Goal: Task Accomplishment & Management: Complete application form

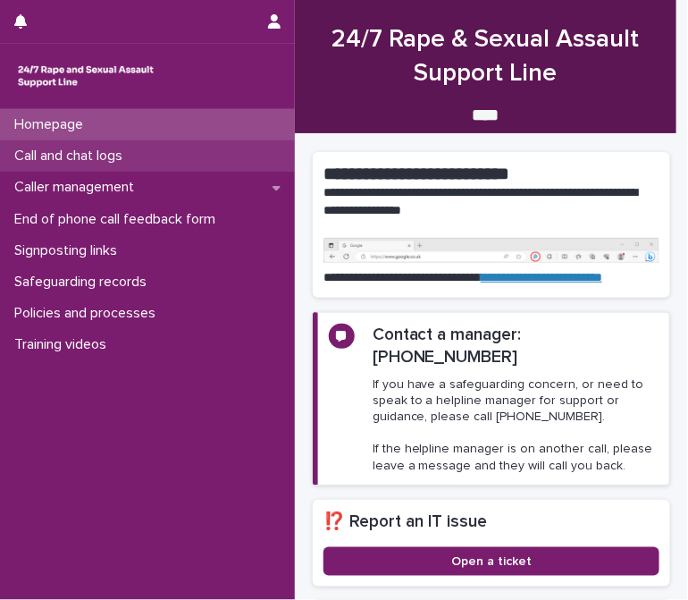
click at [127, 156] on p "Call and chat logs" at bounding box center [72, 155] width 130 height 17
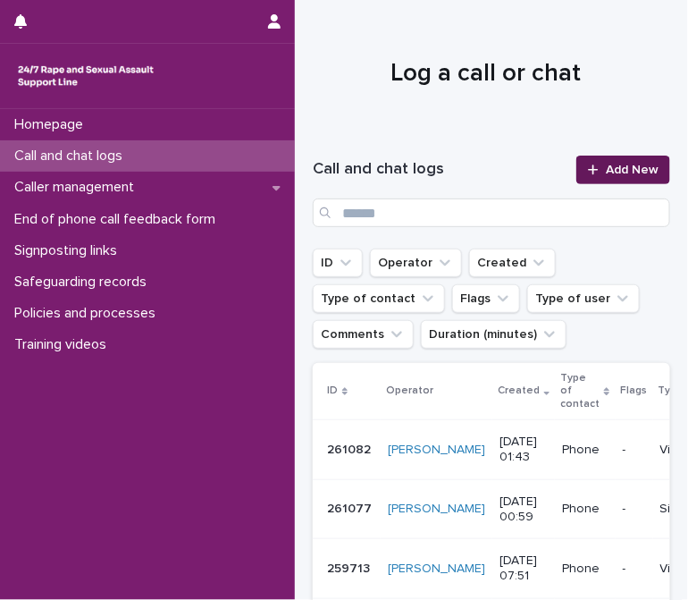
click at [605, 161] on link "Add New" at bounding box center [623, 169] width 94 height 29
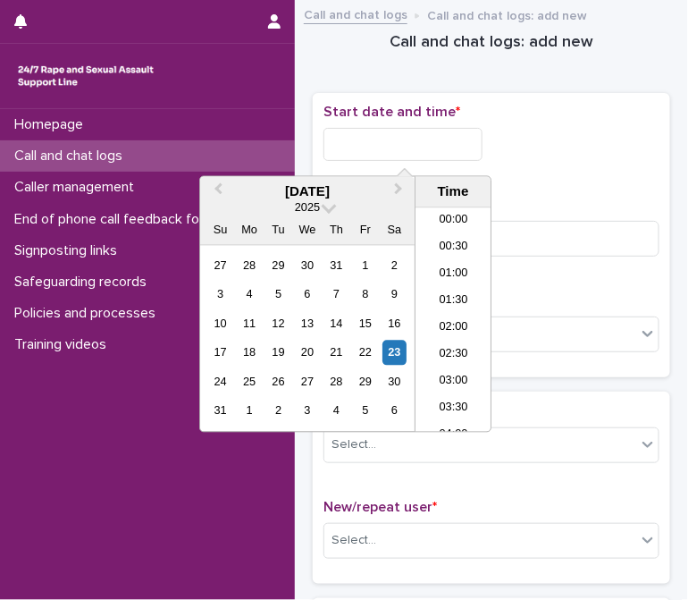
click at [361, 145] on input "text" at bounding box center [402, 144] width 159 height 33
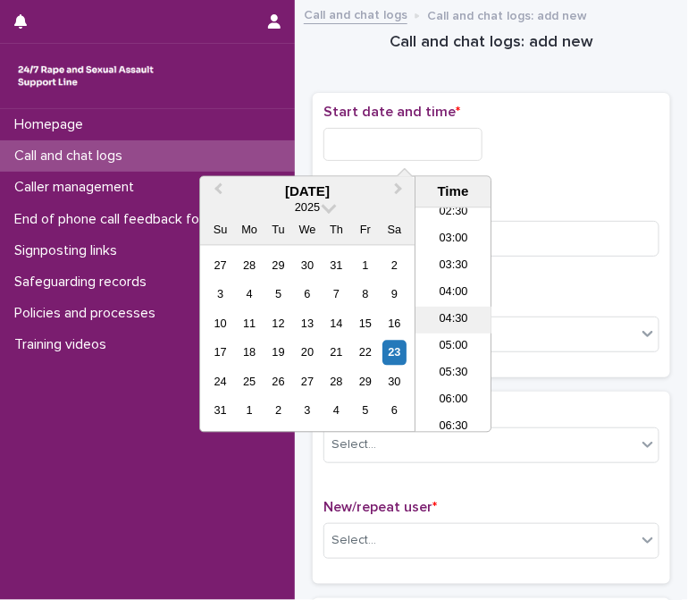
click at [453, 317] on li "04:30" at bounding box center [454, 320] width 76 height 27
type input "**********"
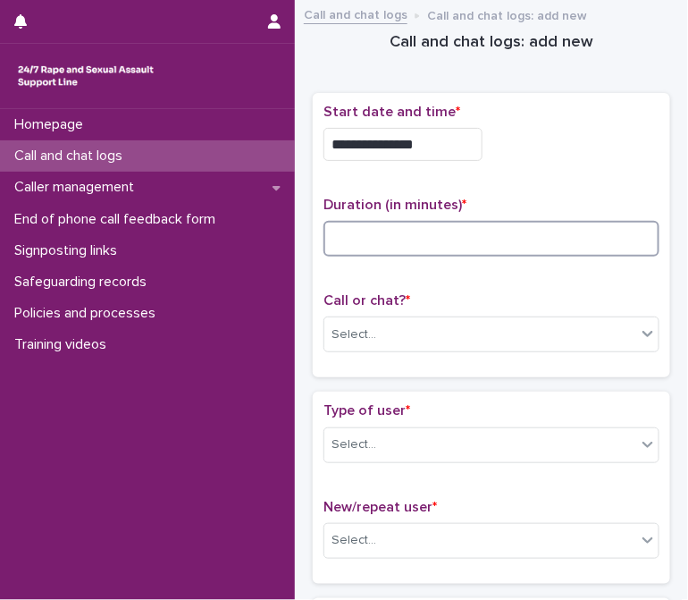
click at [439, 237] on input at bounding box center [491, 239] width 336 height 36
type input "**"
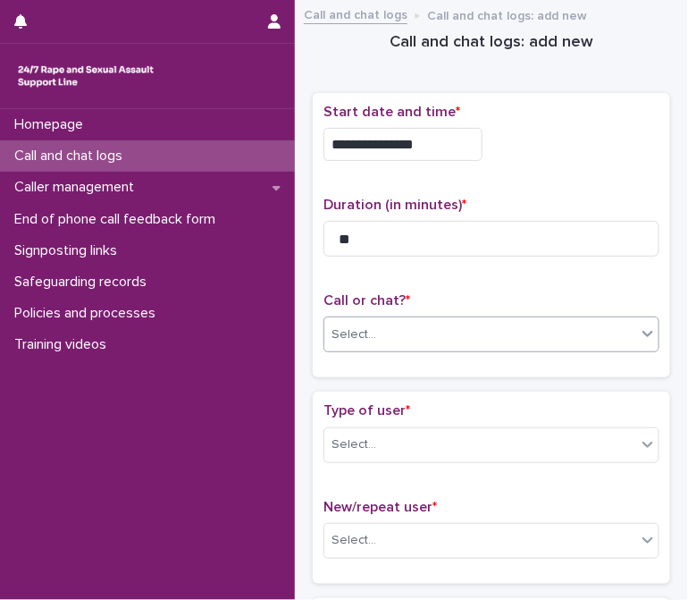
click at [456, 320] on div "Select..." at bounding box center [480, 334] width 312 height 29
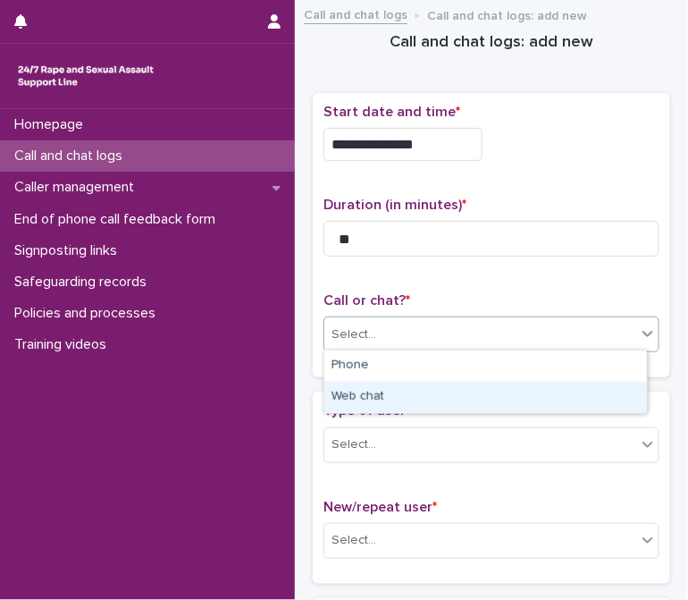
click at [371, 392] on div "Web chat" at bounding box center [485, 397] width 323 height 31
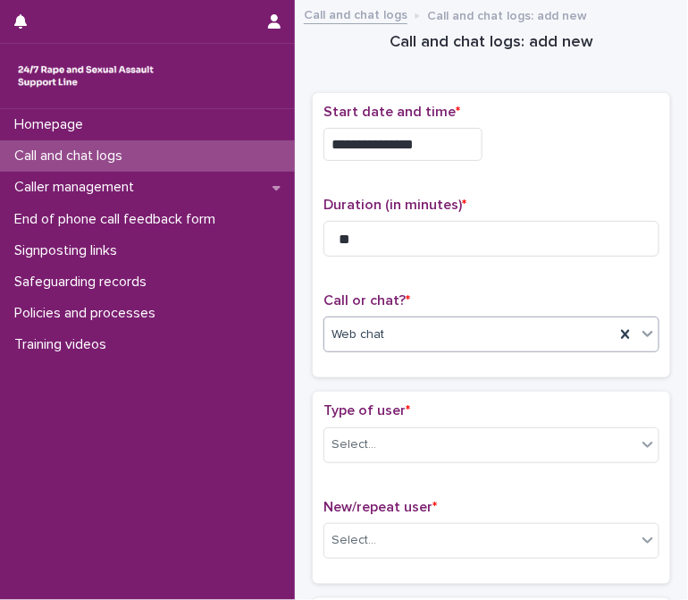
click at [390, 407] on span "Type of user *" at bounding box center [366, 410] width 87 height 14
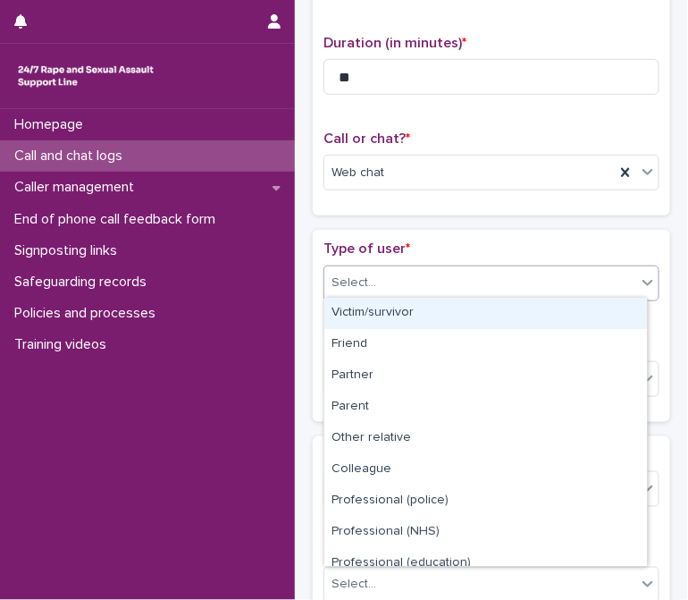
click at [382, 273] on div "Select..." at bounding box center [480, 282] width 312 height 29
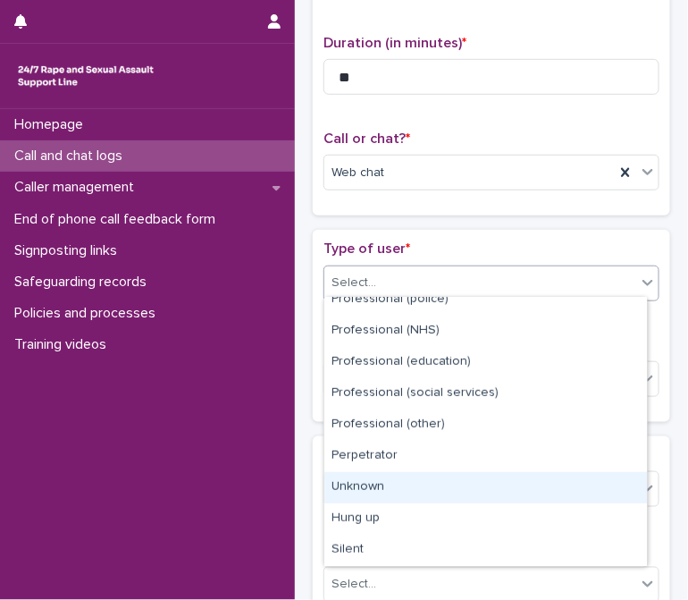
scroll to position [0, 0]
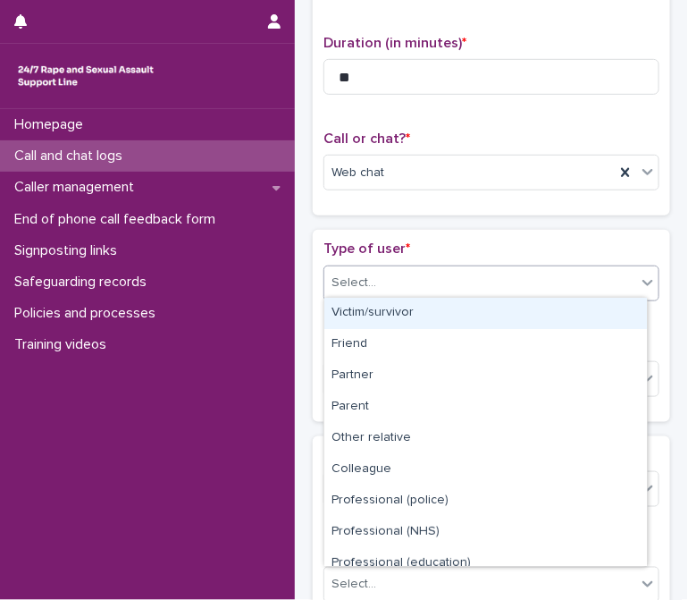
click at [374, 312] on div "Victim/survivor" at bounding box center [485, 313] width 323 height 31
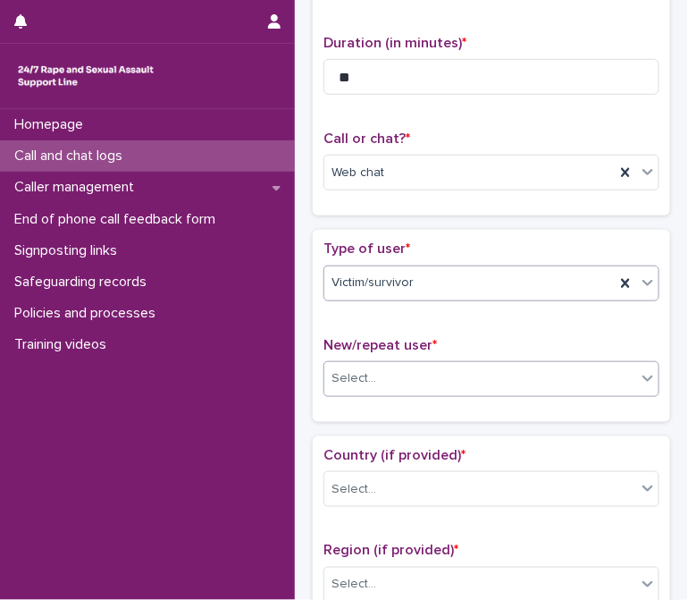
click at [399, 377] on div "Select..." at bounding box center [480, 378] width 312 height 29
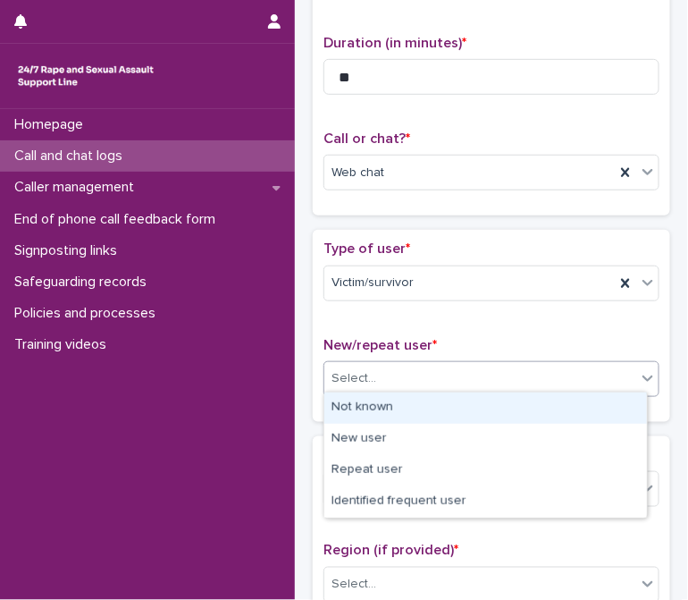
click at [381, 403] on div "Not known" at bounding box center [485, 407] width 323 height 31
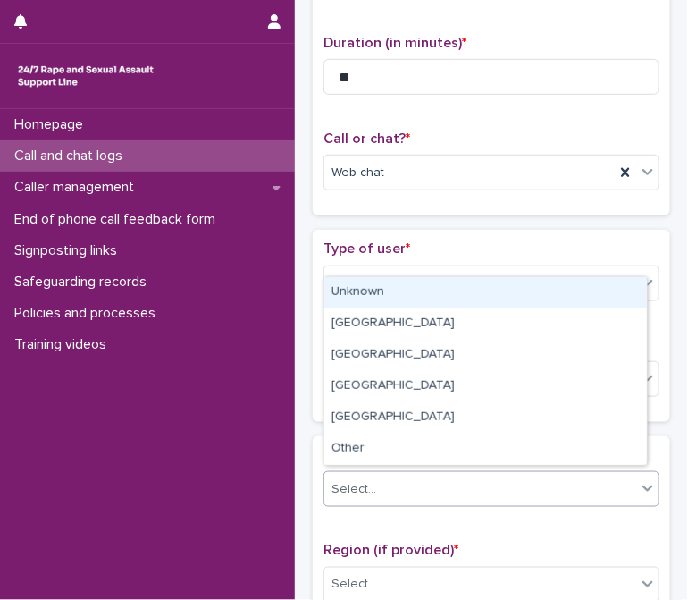
click at [387, 475] on div "Select..." at bounding box center [480, 489] width 312 height 29
click at [366, 299] on div "Unknown" at bounding box center [485, 292] width 323 height 31
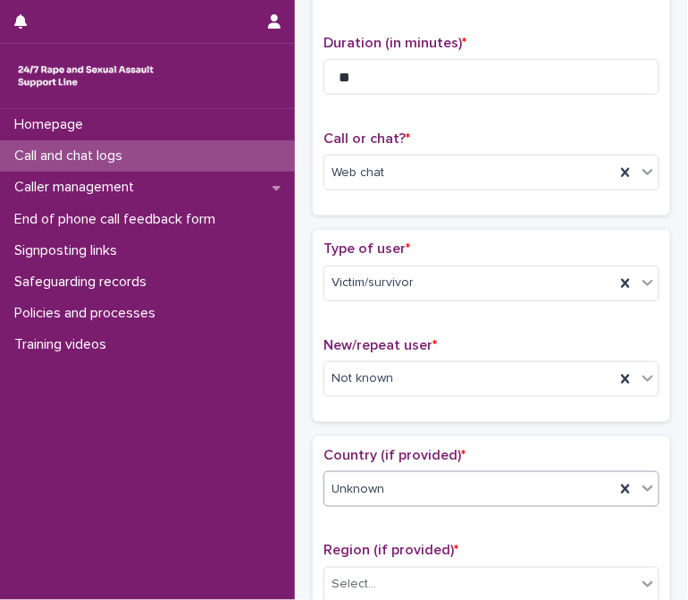
click at [381, 448] on span "Country (if provided) *" at bounding box center [394, 455] width 142 height 14
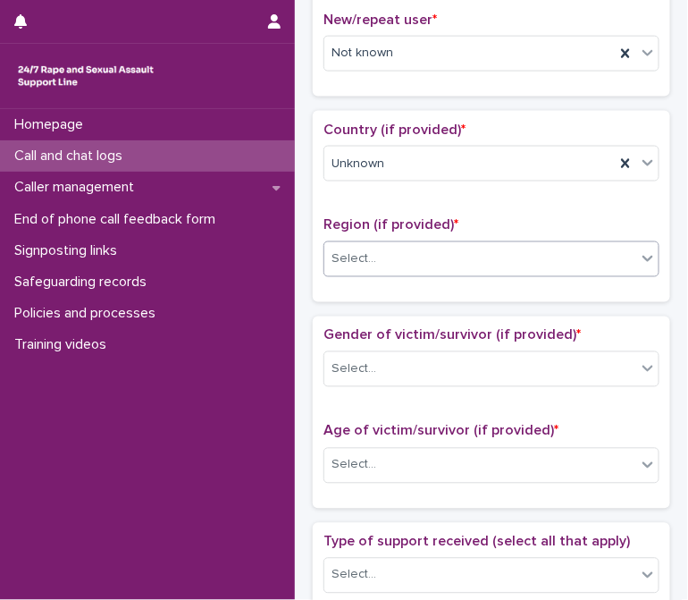
click at [378, 250] on input "text" at bounding box center [379, 258] width 2 height 17
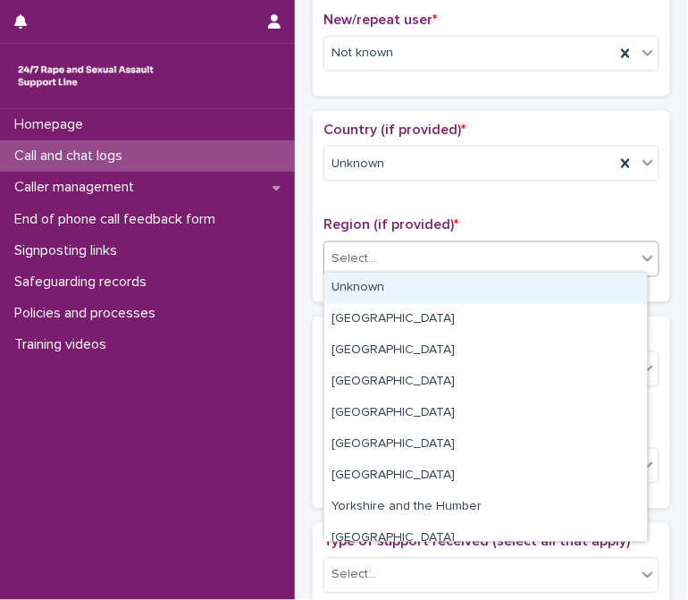
click at [383, 285] on div "Unknown" at bounding box center [485, 288] width 323 height 31
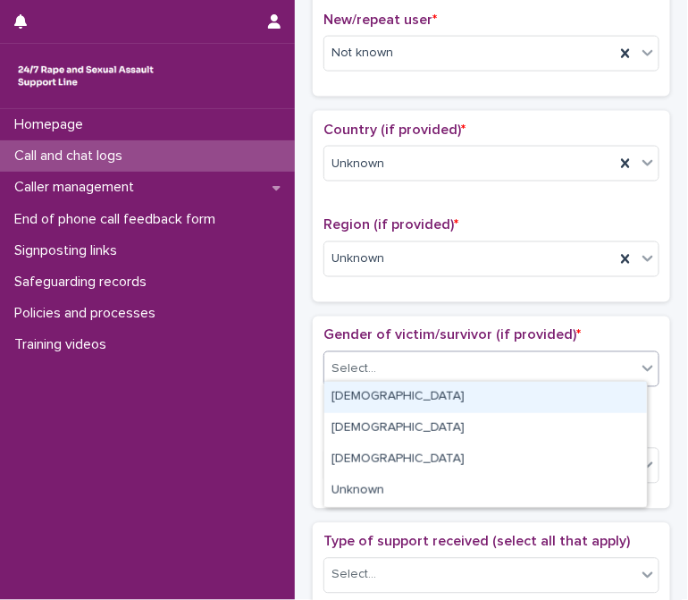
click at [387, 358] on div "Select..." at bounding box center [480, 369] width 312 height 29
click at [386, 391] on div "[DEMOGRAPHIC_DATA]" at bounding box center [485, 397] width 323 height 31
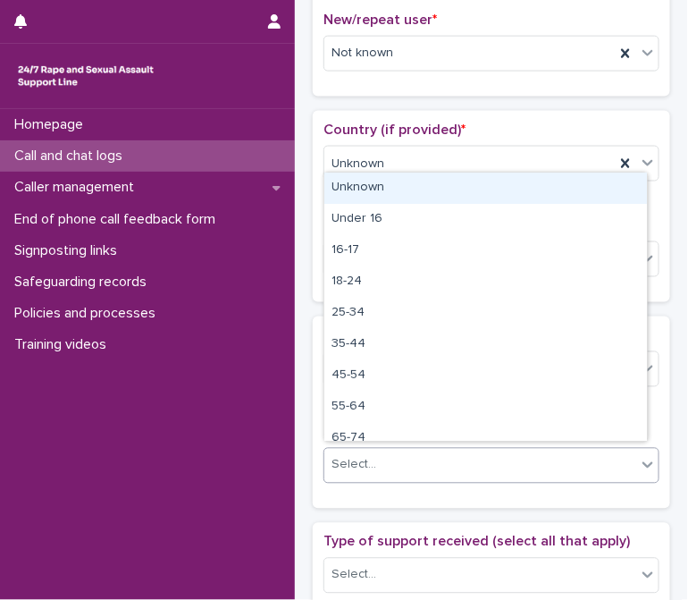
click at [392, 450] on div "Select..." at bounding box center [480, 464] width 312 height 29
click at [371, 189] on div "Unknown" at bounding box center [485, 187] width 323 height 31
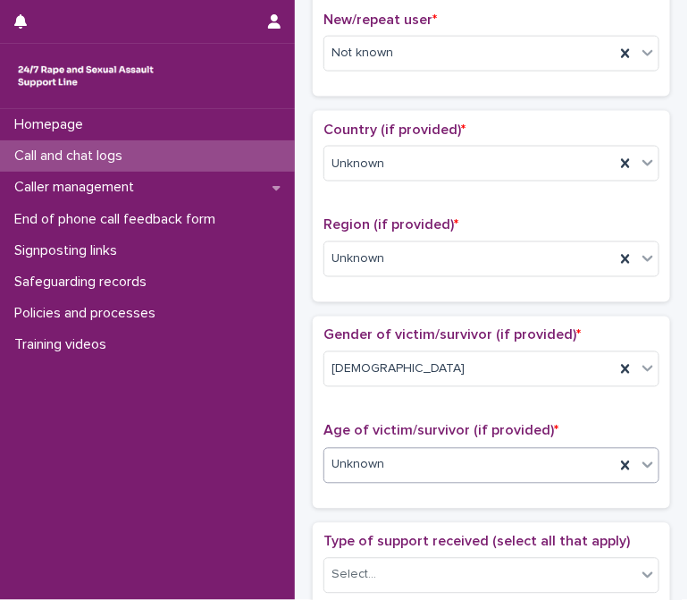
click at [408, 424] on span "Age of victim/survivor (if provided) *" at bounding box center [440, 431] width 235 height 14
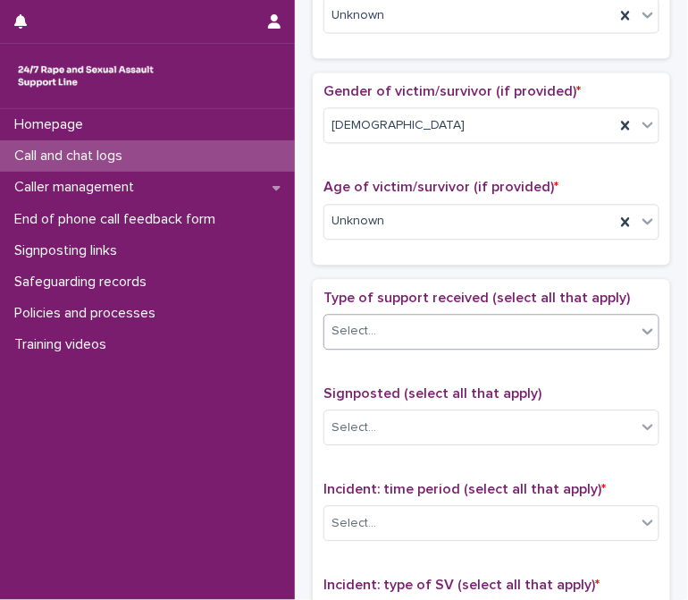
click at [382, 316] on div "Select..." at bounding box center [480, 330] width 312 height 29
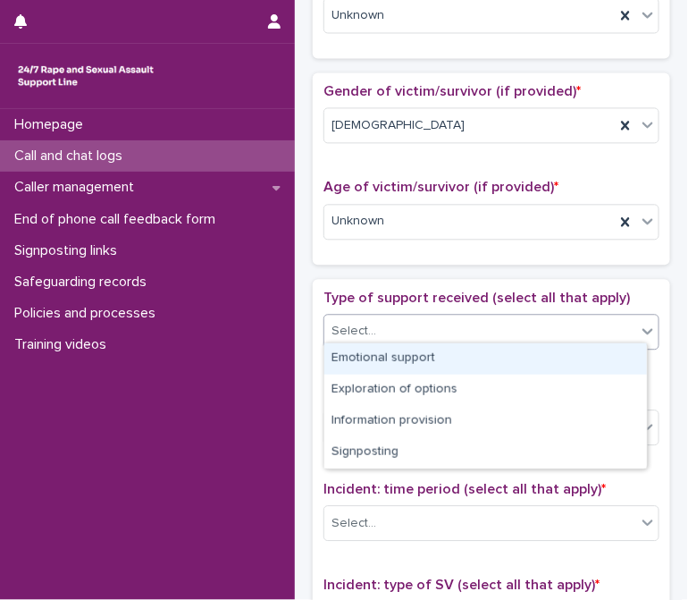
click at [424, 357] on div "Emotional support" at bounding box center [485, 358] width 323 height 31
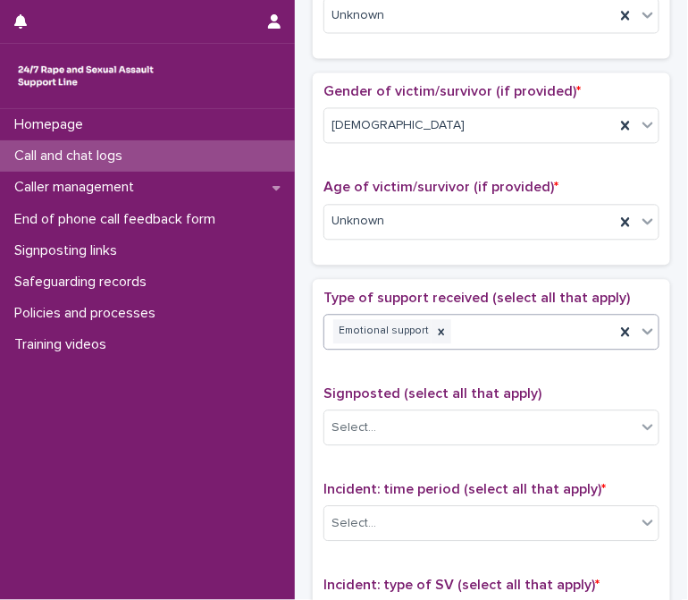
click at [517, 323] on div "Emotional support" at bounding box center [469, 330] width 290 height 31
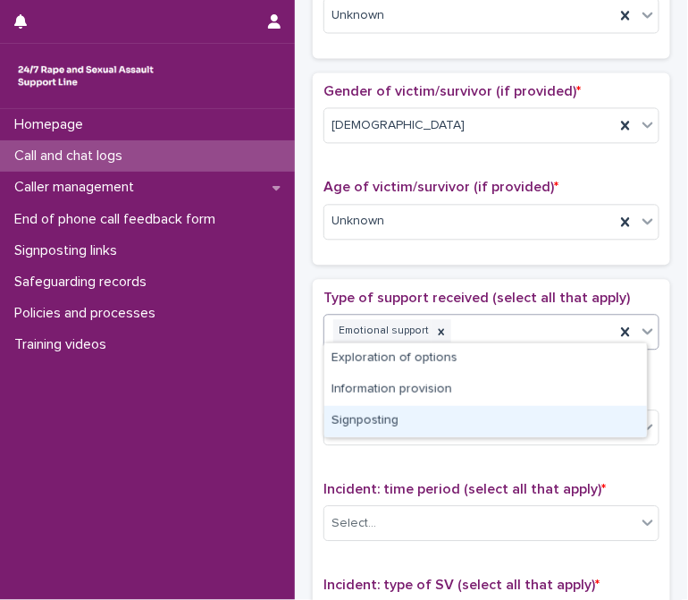
drag, startPoint x: 441, startPoint y: 403, endPoint x: 421, endPoint y: 416, distance: 23.8
click at [421, 416] on div "Signposting" at bounding box center [485, 421] width 323 height 31
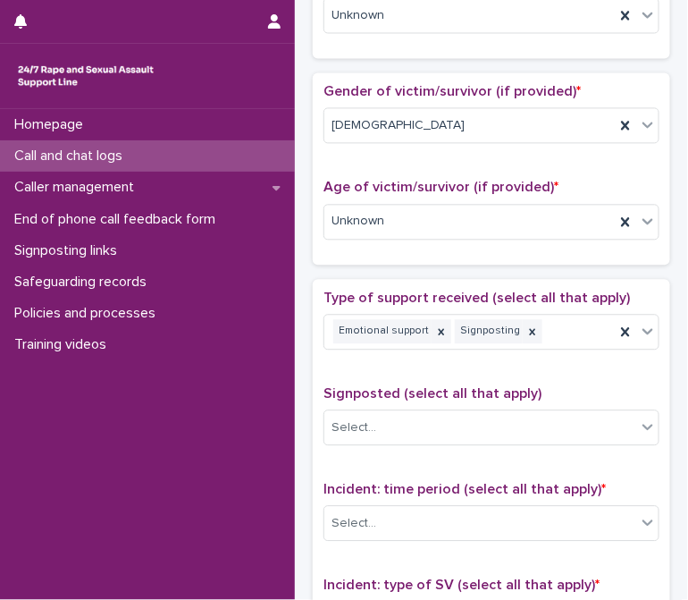
click at [446, 391] on span "Signposted (select all that apply)" at bounding box center [432, 393] width 218 height 14
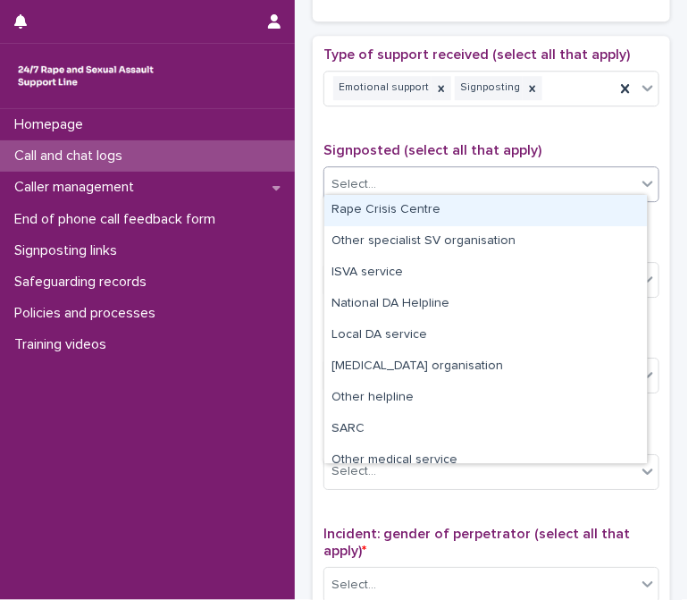
click at [432, 170] on div "Select..." at bounding box center [480, 184] width 312 height 29
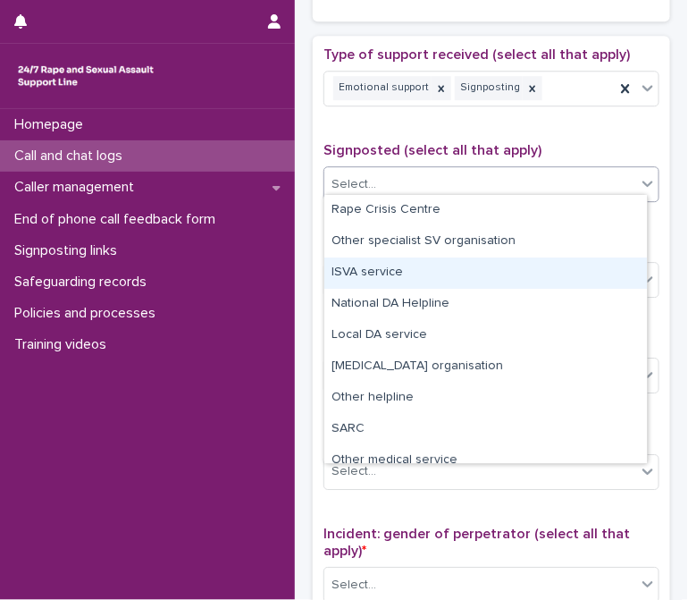
click at [412, 267] on div "ISVA service" at bounding box center [485, 272] width 323 height 31
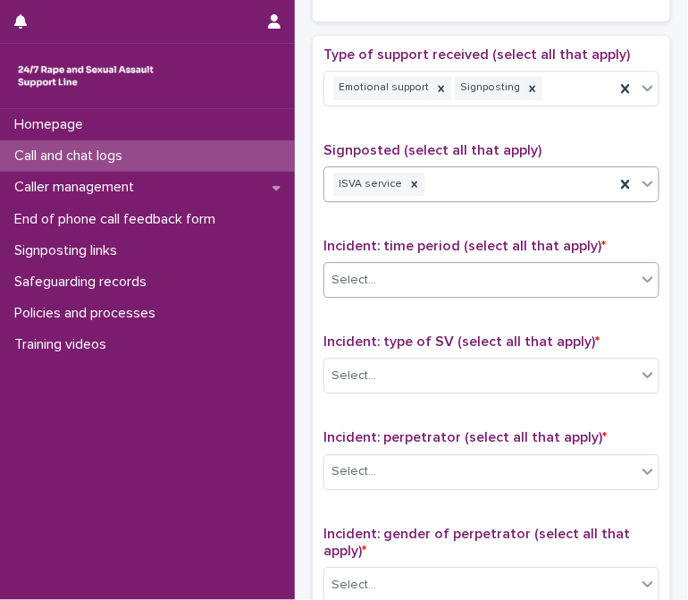
click at [431, 277] on div "Select..." at bounding box center [480, 279] width 312 height 29
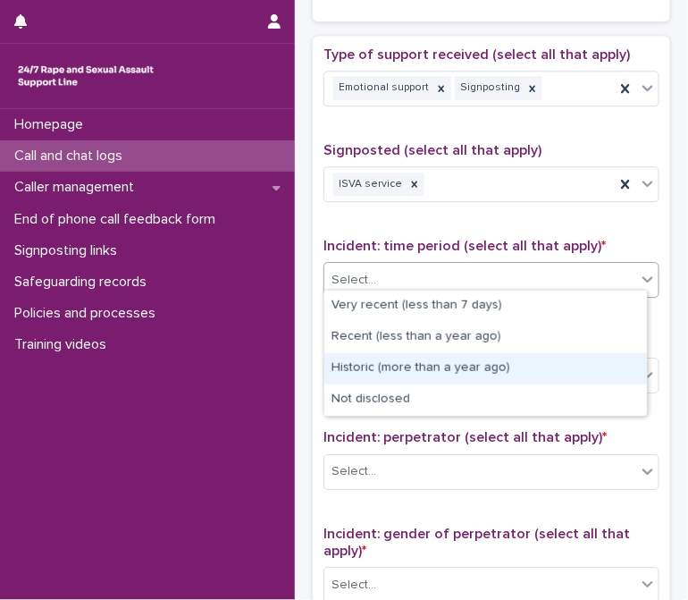
drag, startPoint x: 415, startPoint y: 336, endPoint x: 427, endPoint y: 349, distance: 17.7
click at [436, 367] on div "Historic (more than a year ago)" at bounding box center [485, 368] width 323 height 31
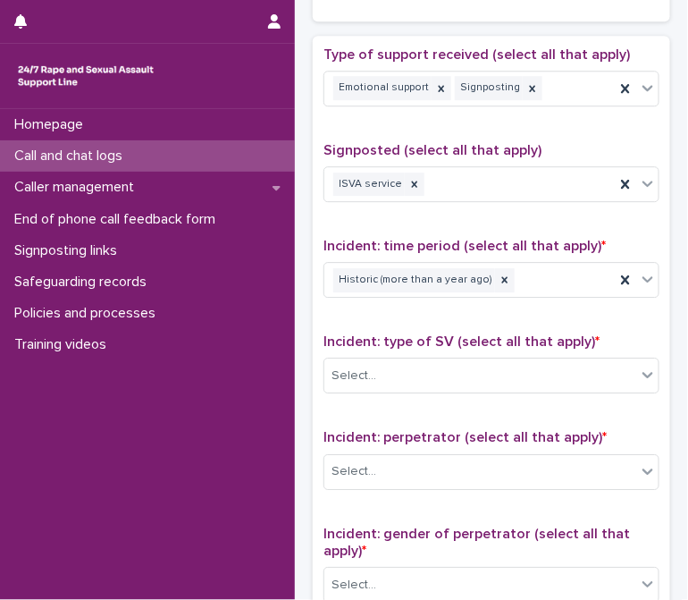
click at [443, 393] on div "Incident: type of SV (select all that apply) * Select..." at bounding box center [491, 370] width 336 height 74
click at [441, 369] on div "Select..." at bounding box center [480, 375] width 312 height 29
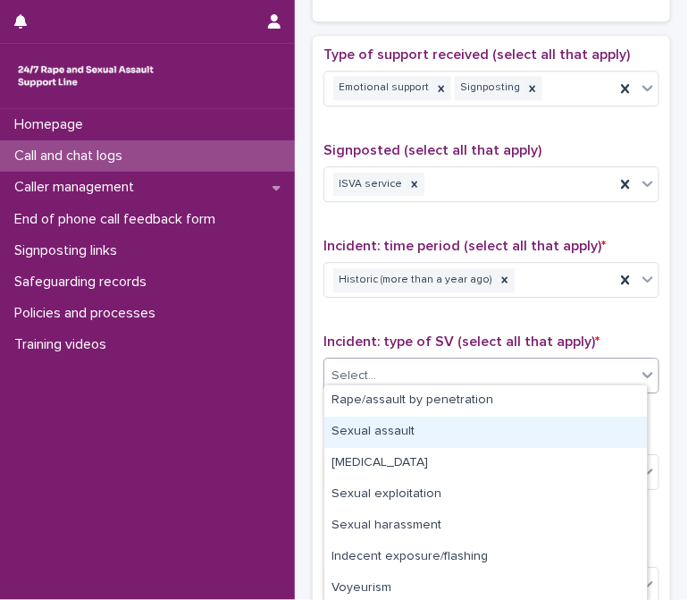
click at [421, 428] on div "Sexual assault" at bounding box center [485, 431] width 323 height 31
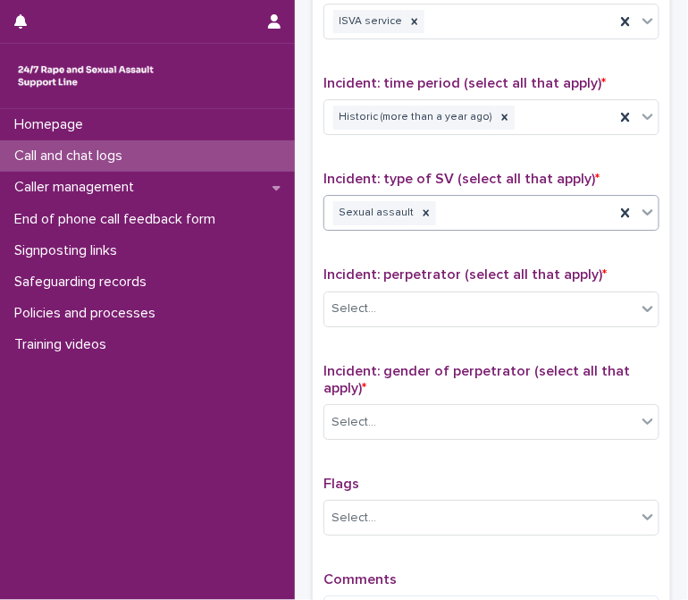
scroll to position [1218, 0]
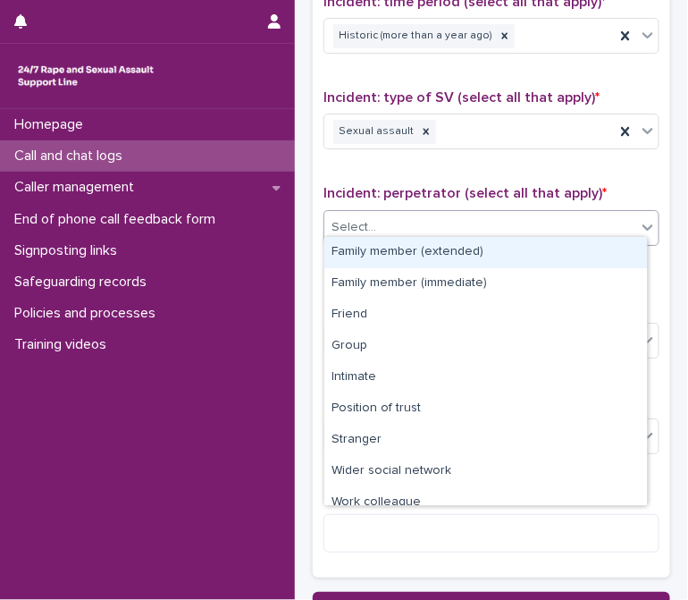
click at [384, 213] on div "Select..." at bounding box center [480, 227] width 312 height 29
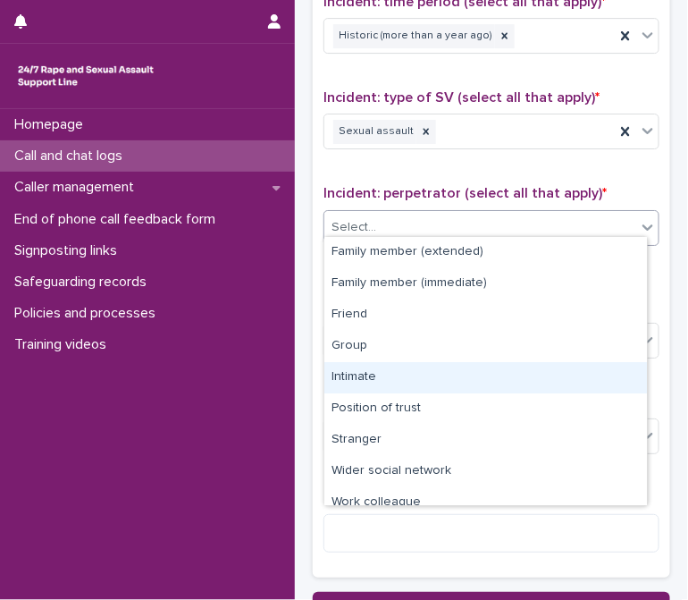
click at [361, 374] on div "Intimate" at bounding box center [485, 377] width 323 height 31
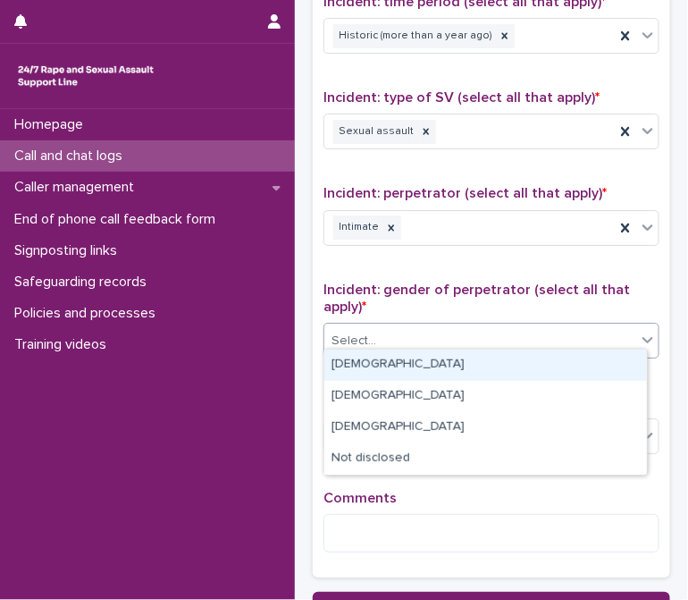
click at [393, 326] on div "Select..." at bounding box center [480, 340] width 312 height 29
click at [373, 365] on div "[DEMOGRAPHIC_DATA]" at bounding box center [485, 364] width 323 height 31
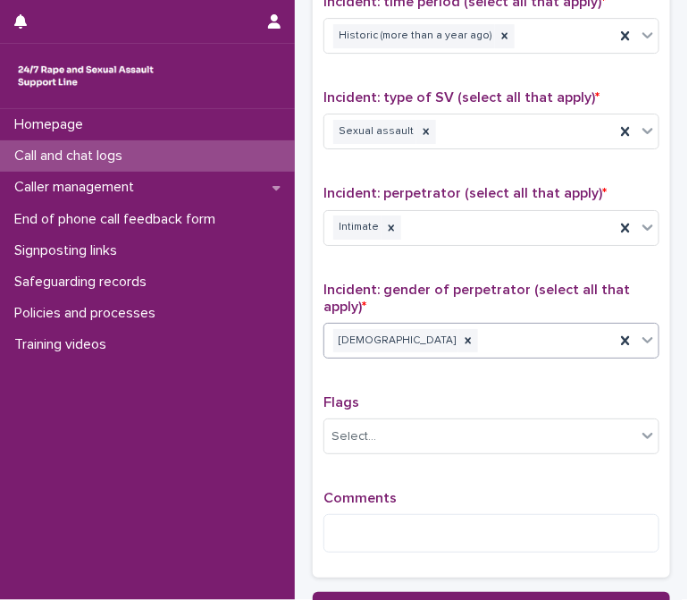
scroll to position [1369, 0]
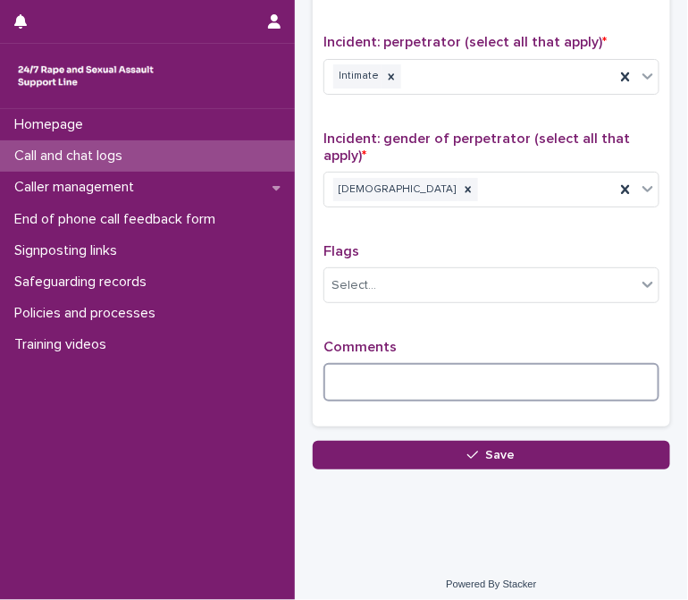
click at [391, 367] on textarea at bounding box center [491, 382] width 336 height 38
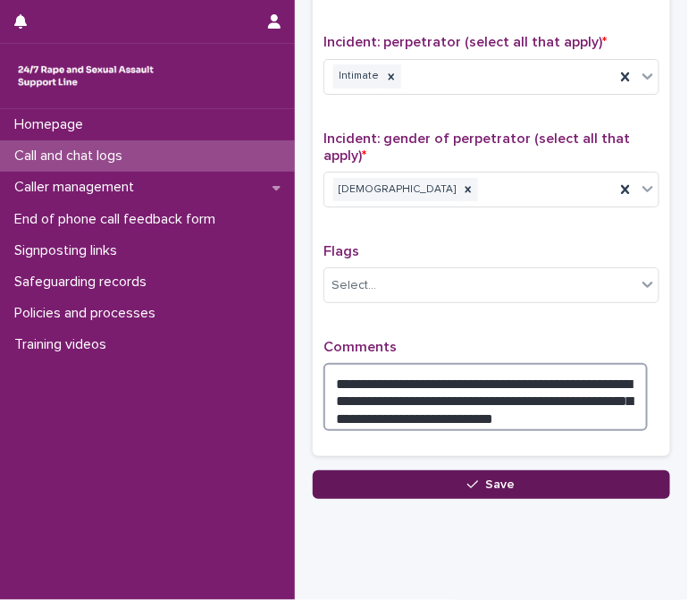
type textarea "**********"
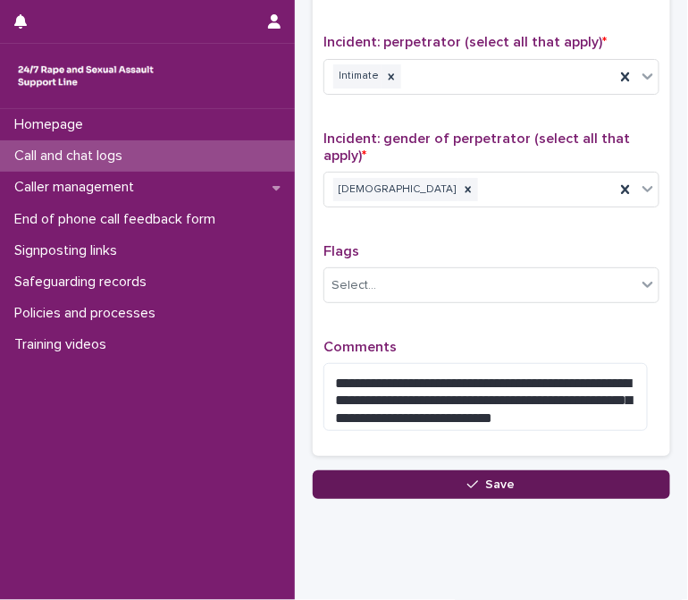
click at [428, 475] on button "Save" at bounding box center [491, 484] width 357 height 29
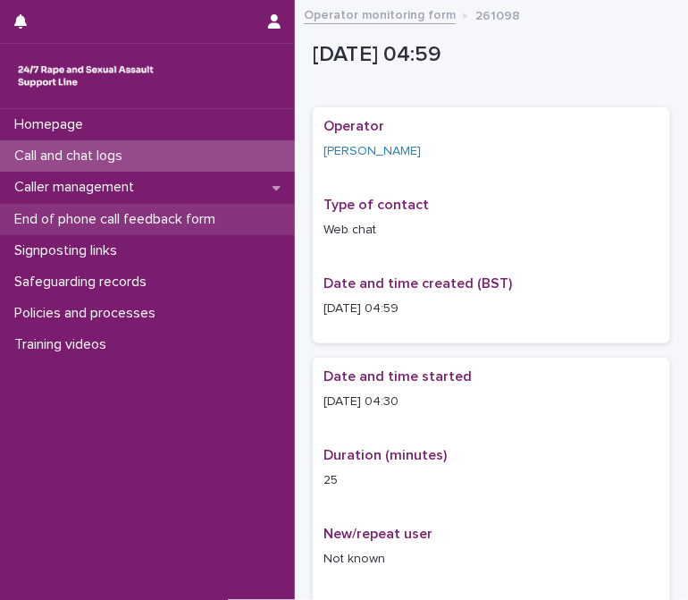
click at [107, 219] on p "End of phone call feedback form" at bounding box center [118, 219] width 223 height 17
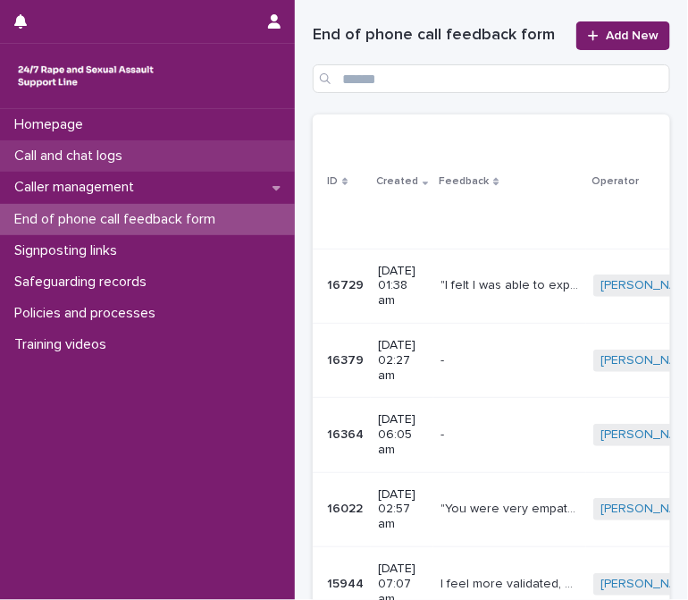
click at [92, 158] on p "Call and chat logs" at bounding box center [72, 155] width 130 height 17
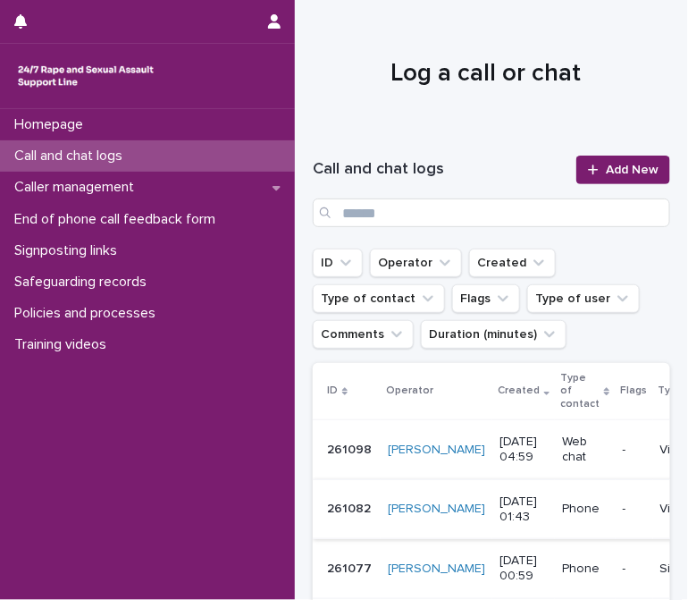
scroll to position [162, 0]
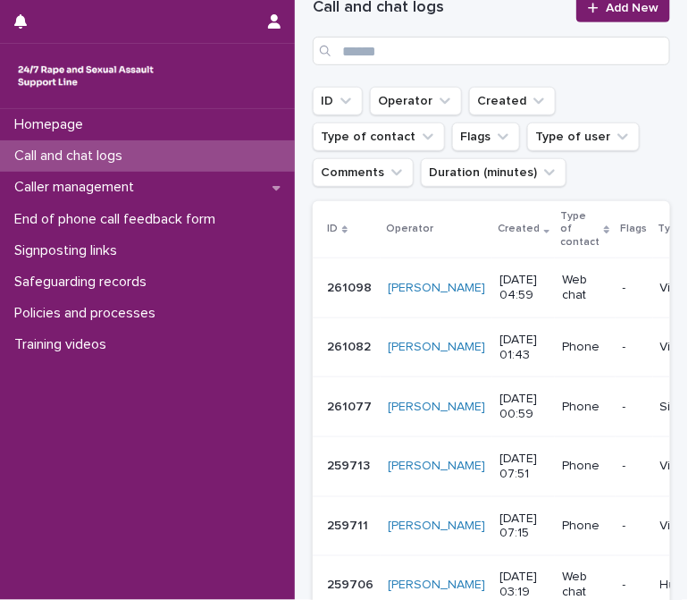
click at [660, 286] on p "Victim/survivor" at bounding box center [701, 288] width 82 height 15
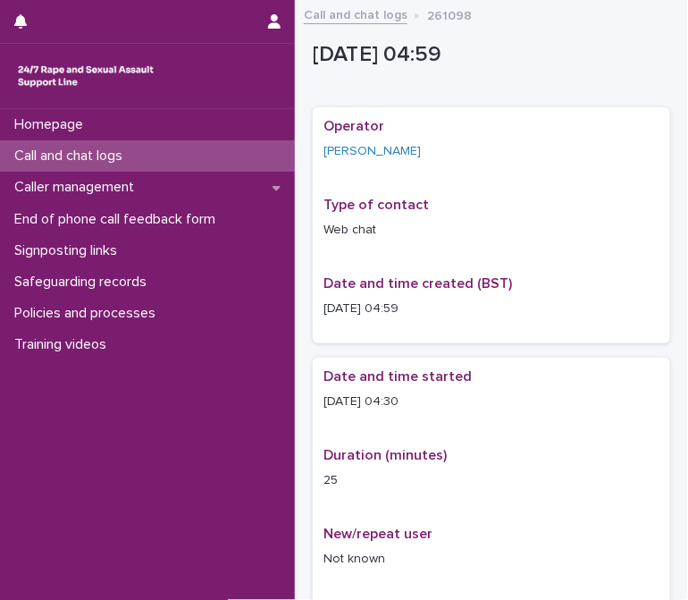
click at [332, 20] on link "Call and chat logs" at bounding box center [356, 14] width 104 height 21
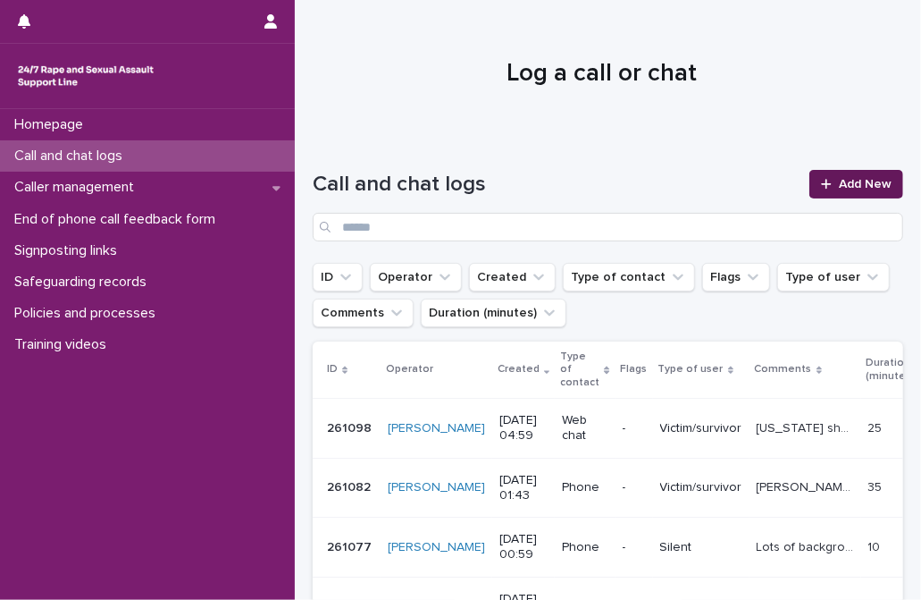
click at [687, 180] on span "Add New" at bounding box center [865, 184] width 53 height 13
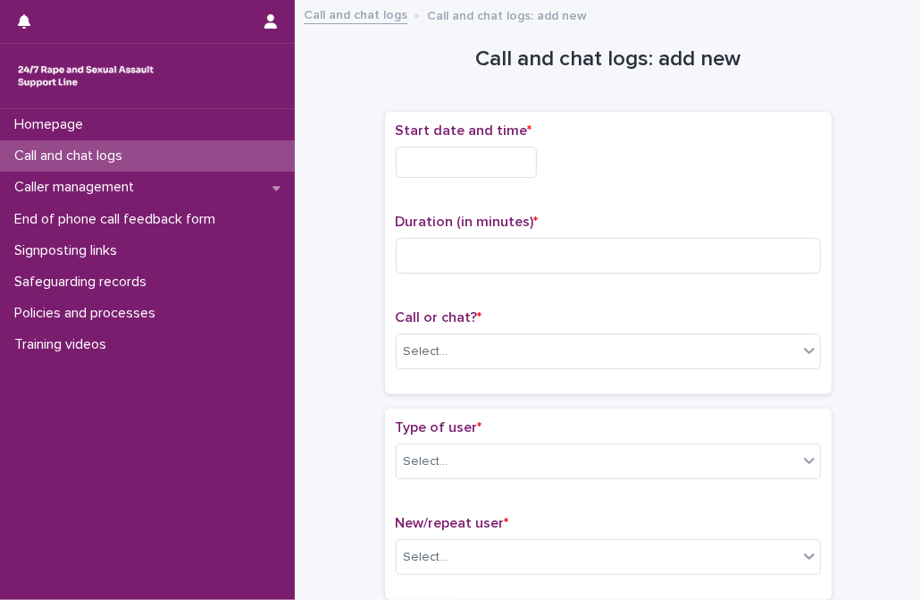
click at [483, 177] on div "Start date and time *" at bounding box center [608, 157] width 425 height 70
click at [482, 150] on input "text" at bounding box center [466, 162] width 141 height 31
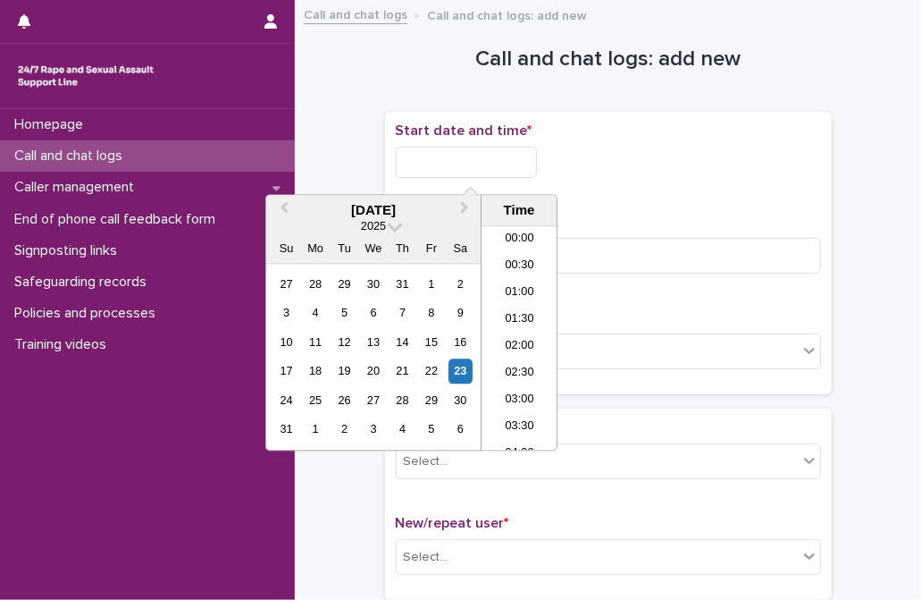
scroll to position [196, 0]
click at [520, 301] on li "05:00" at bounding box center [520, 312] width 76 height 27
drag, startPoint x: 515, startPoint y: 161, endPoint x: 525, endPoint y: 164, distance: 10.2
click at [525, 164] on input "**********" at bounding box center [466, 162] width 141 height 31
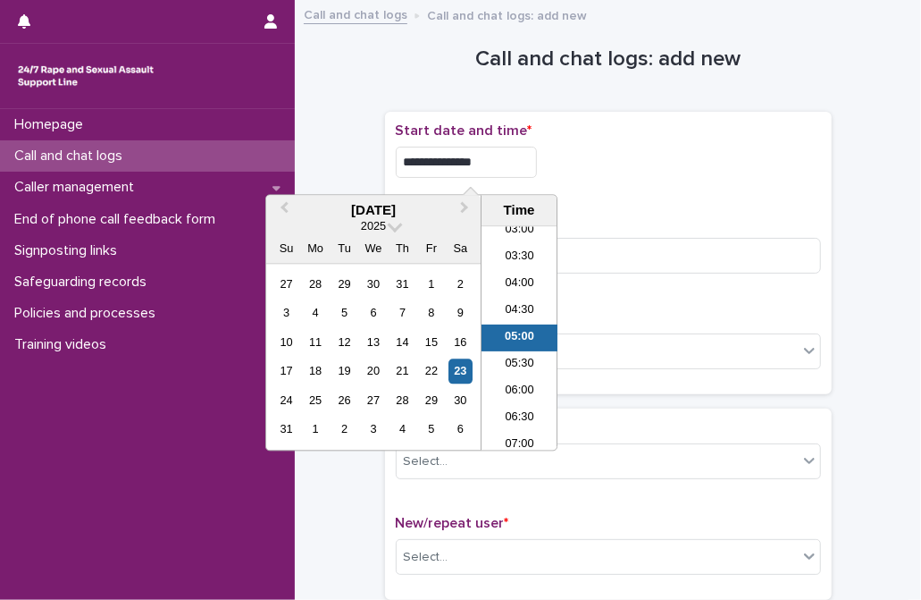
type input "**********"
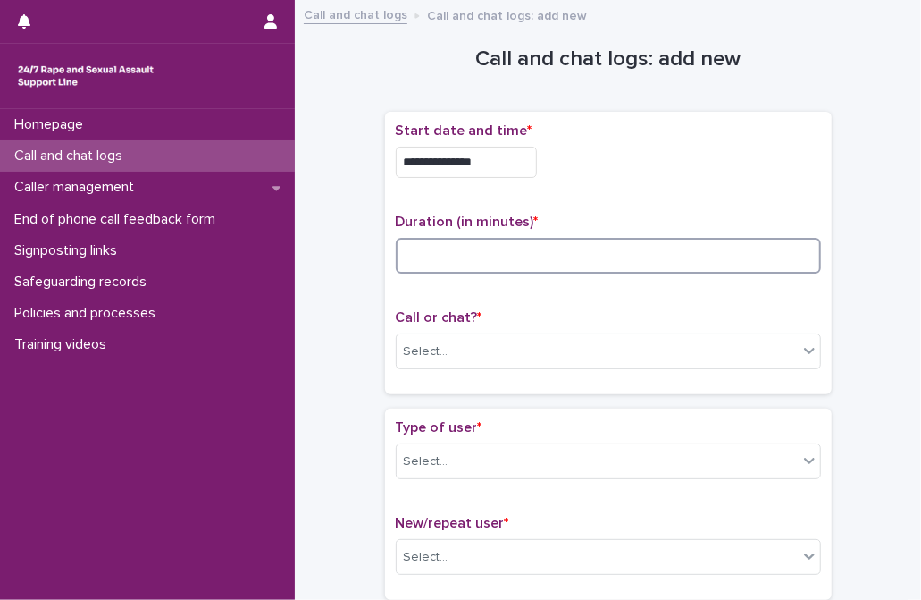
click at [645, 270] on input at bounding box center [608, 256] width 425 height 36
type input "**"
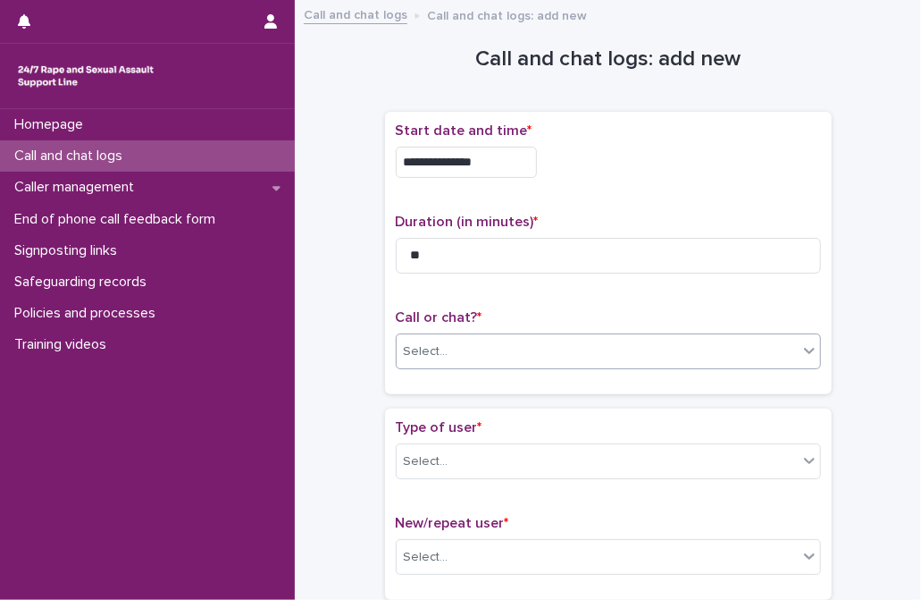
click at [485, 344] on div "Select..." at bounding box center [597, 351] width 401 height 29
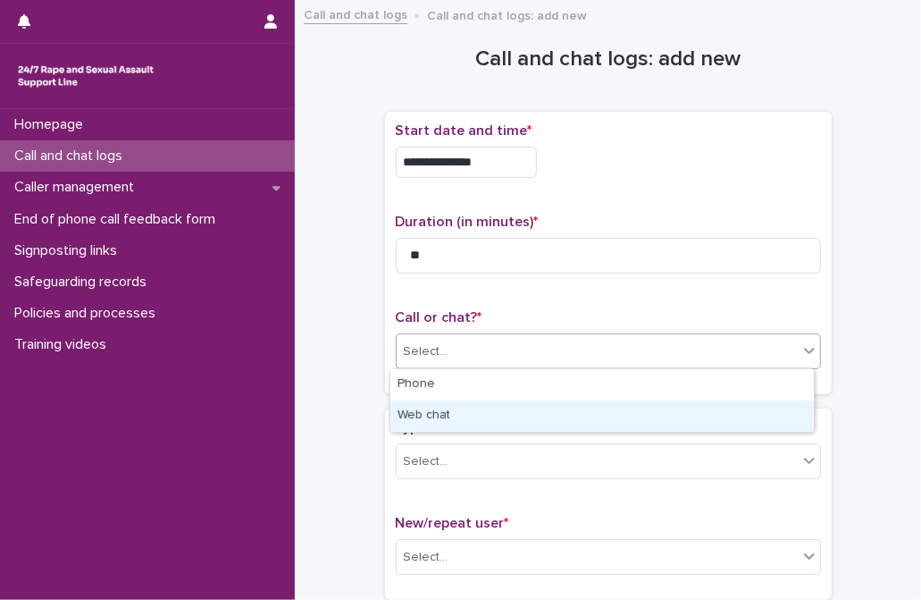
click at [451, 415] on div "Web chat" at bounding box center [603, 415] width 424 height 31
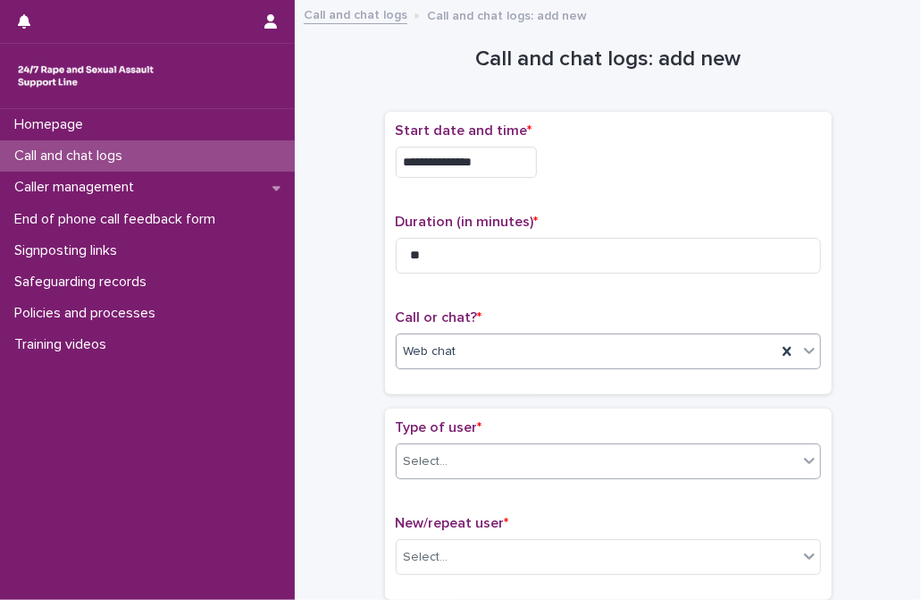
click at [462, 457] on div "Select..." at bounding box center [597, 461] width 401 height 29
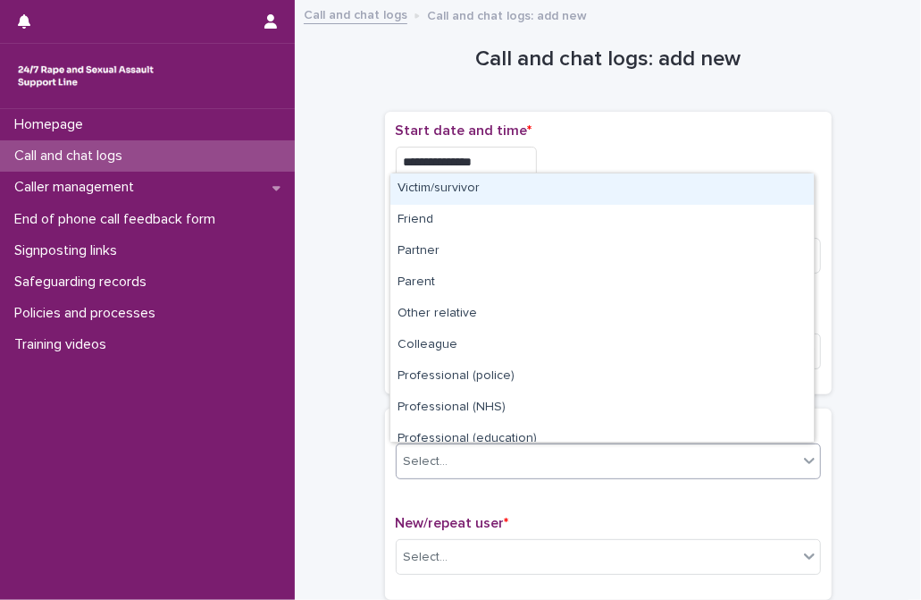
click at [431, 192] on div "Victim/survivor" at bounding box center [603, 188] width 424 height 31
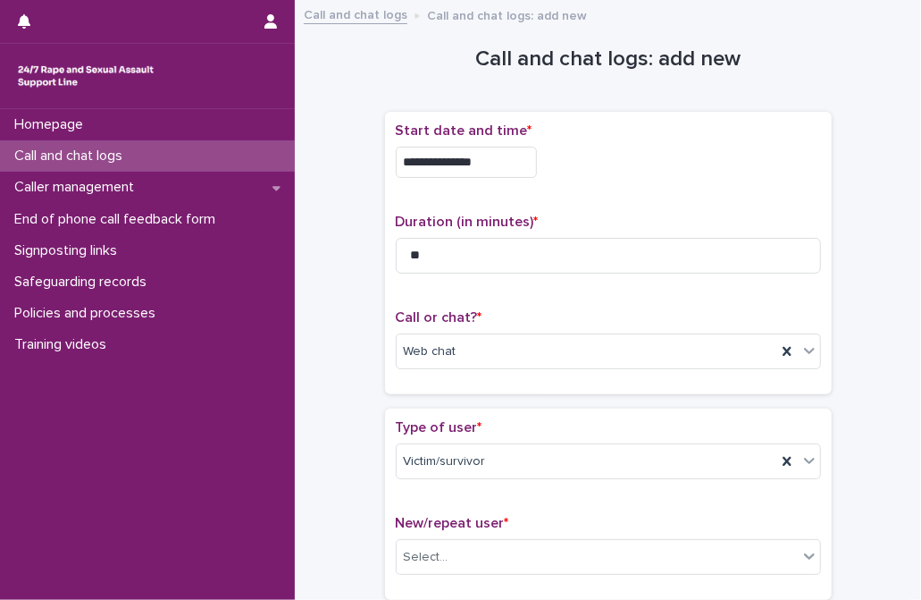
click at [475, 426] on p "Type of user *" at bounding box center [608, 427] width 425 height 17
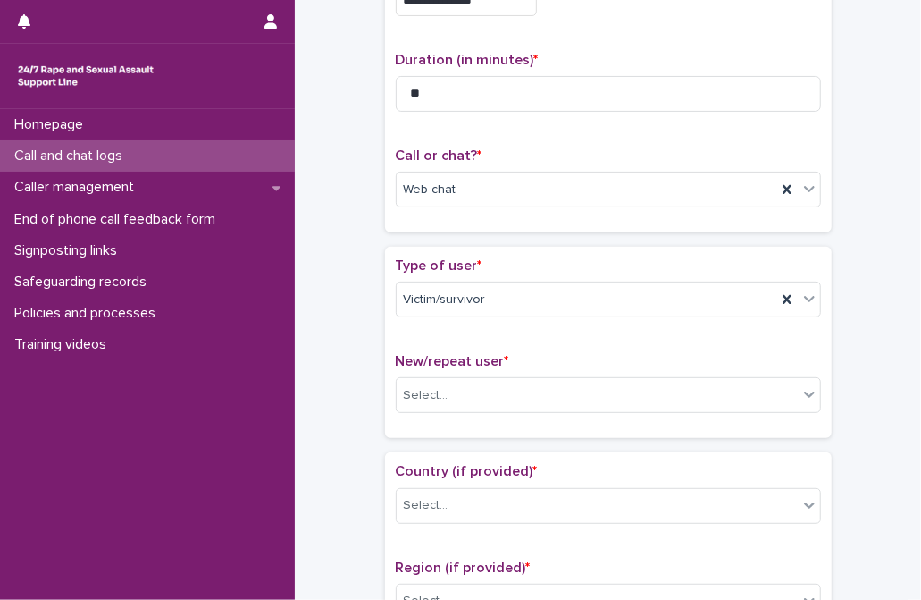
scroll to position [243, 0]
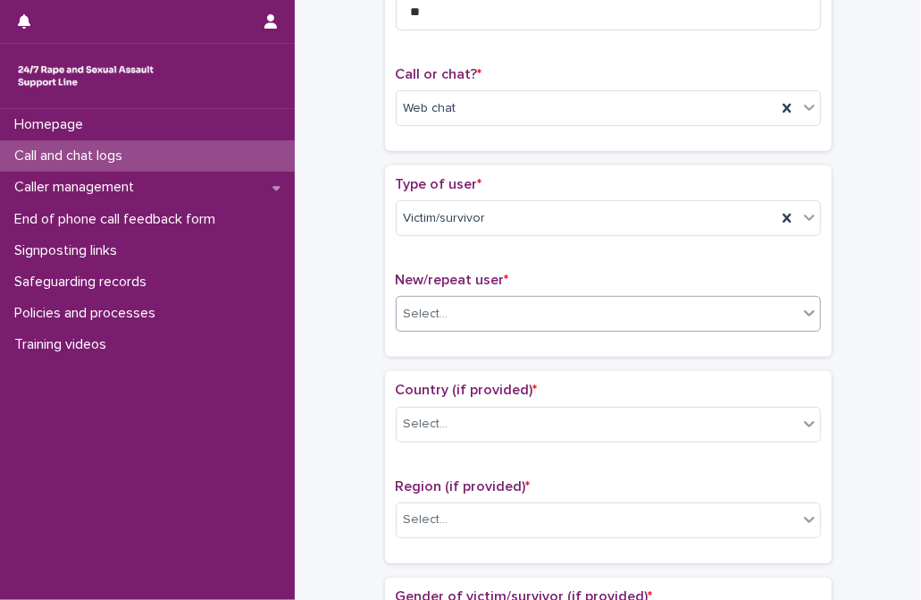
click at [443, 296] on div "Select..." at bounding box center [608, 314] width 425 height 36
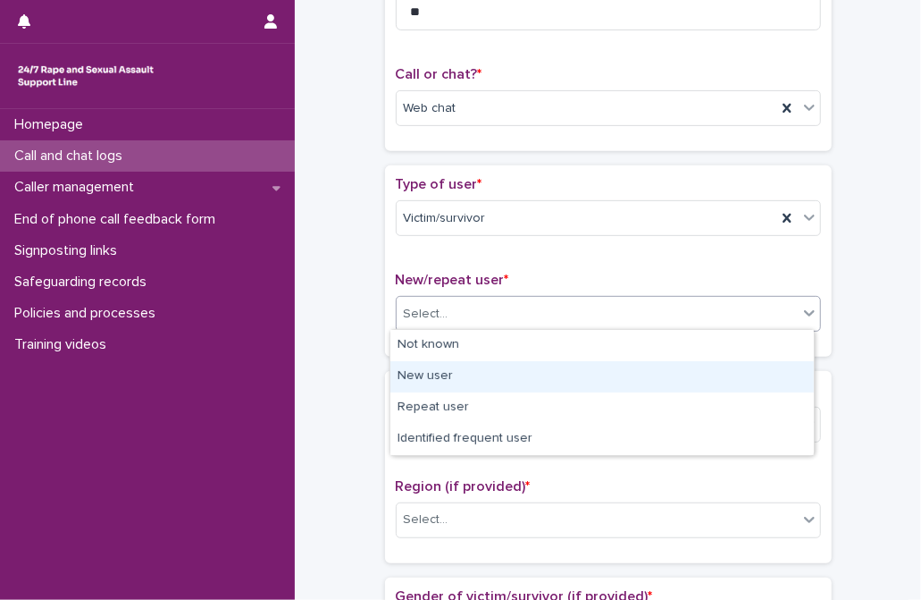
click at [446, 377] on div "New user" at bounding box center [603, 376] width 424 height 31
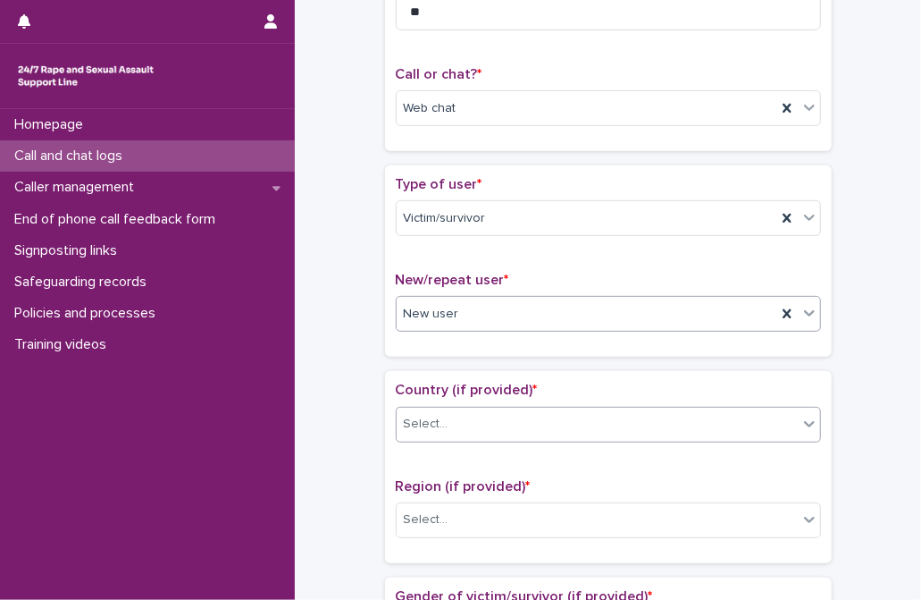
click at [466, 431] on div "Select..." at bounding box center [597, 423] width 401 height 29
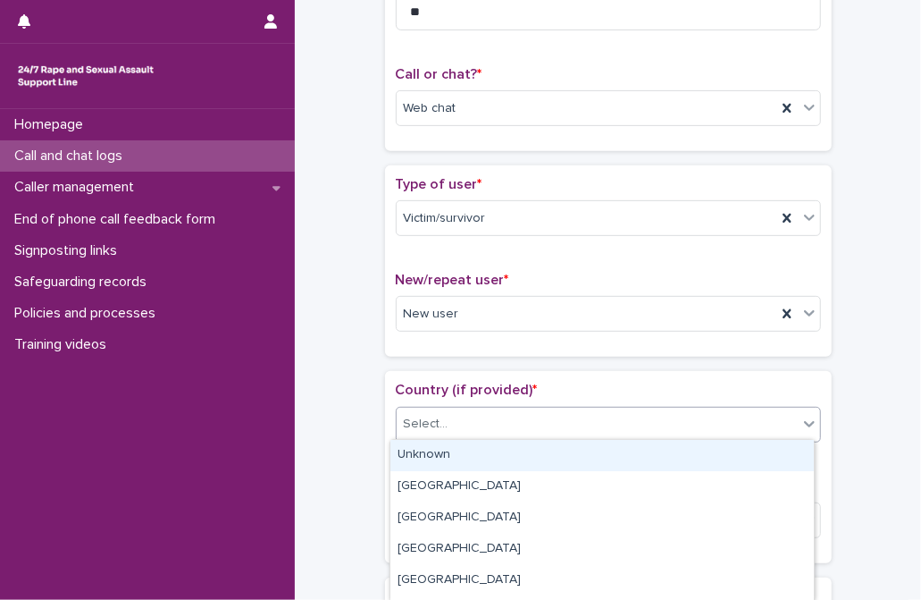
click at [466, 457] on div "Unknown" at bounding box center [603, 455] width 424 height 31
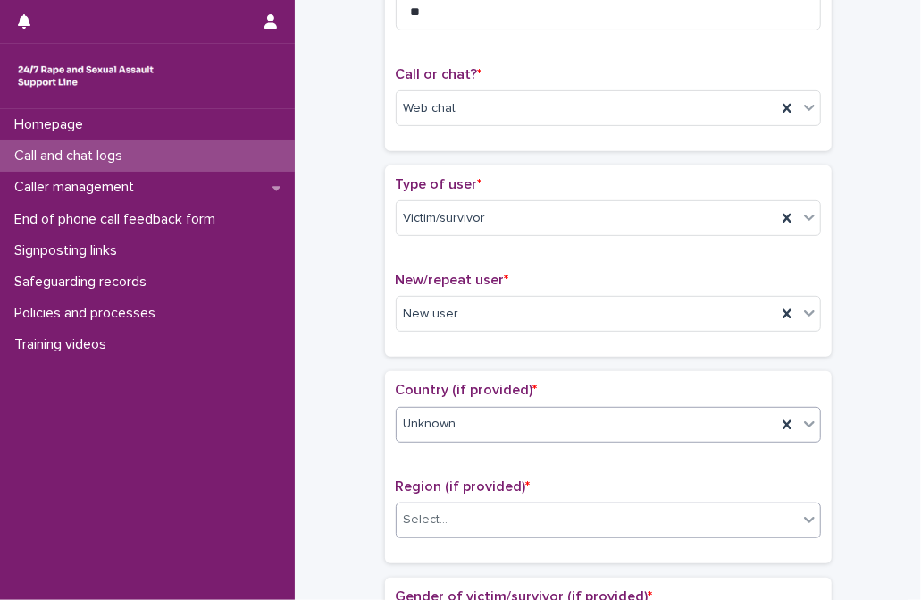
click at [450, 529] on div "Select..." at bounding box center [597, 519] width 401 height 29
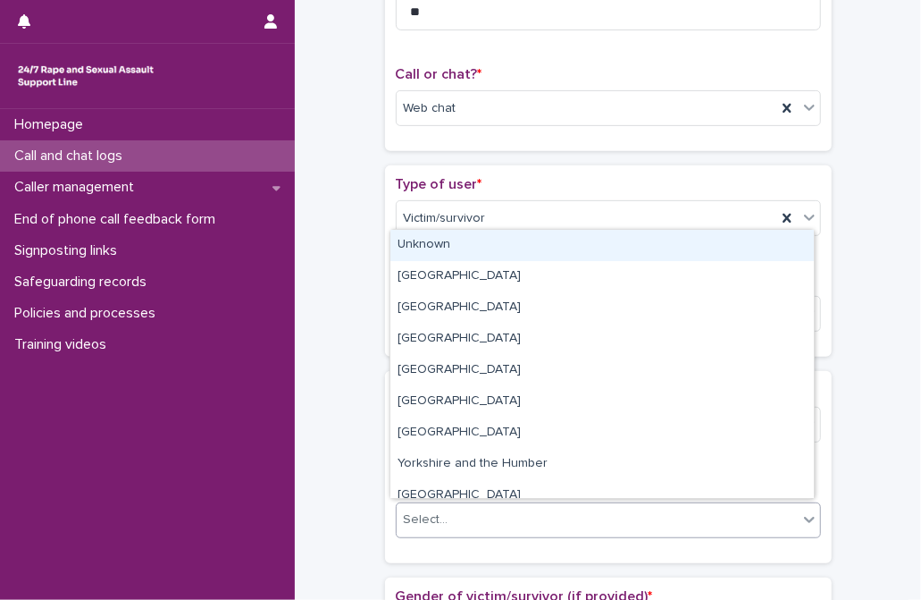
click at [433, 247] on div "Unknown" at bounding box center [603, 245] width 424 height 31
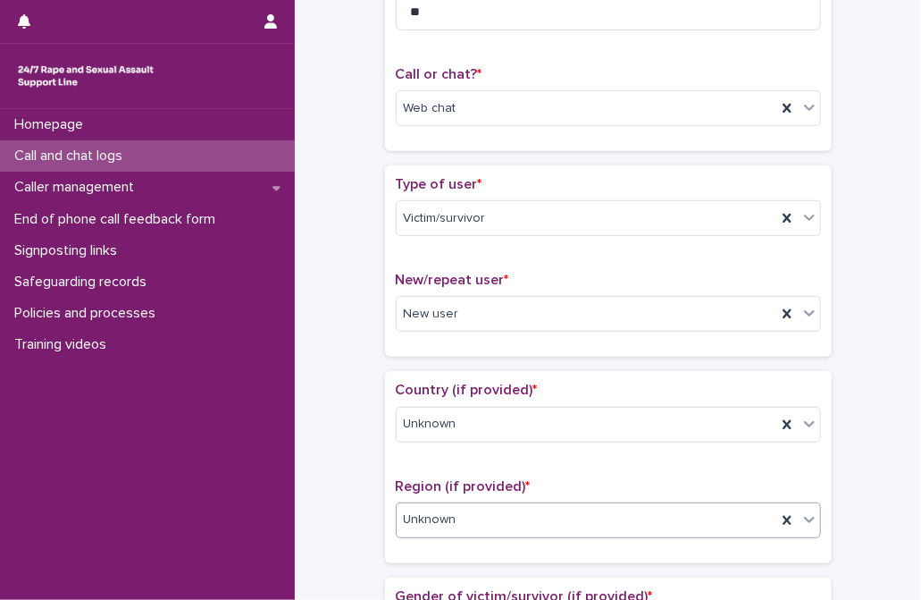
click at [470, 483] on span "Region (if provided) *" at bounding box center [463, 486] width 135 height 14
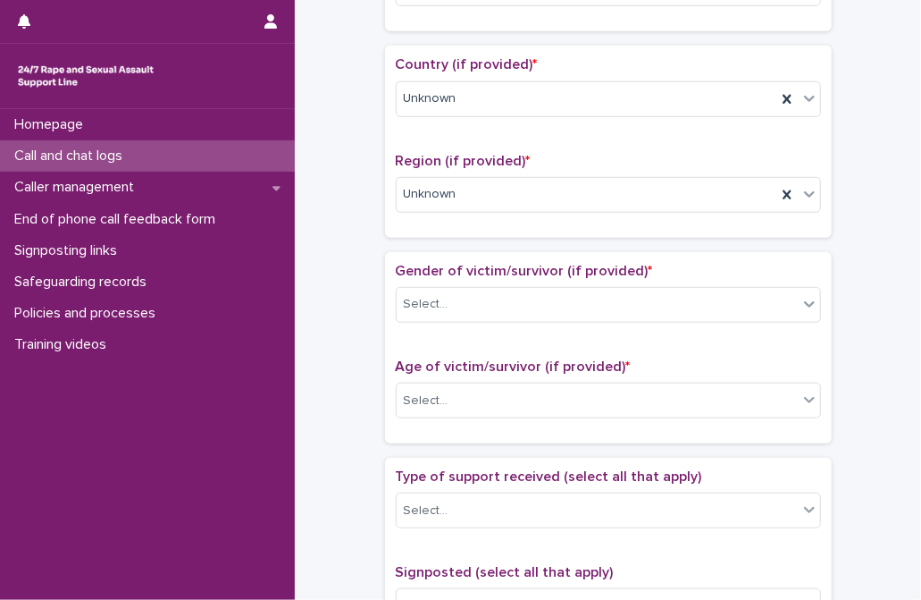
scroll to position [650, 0]
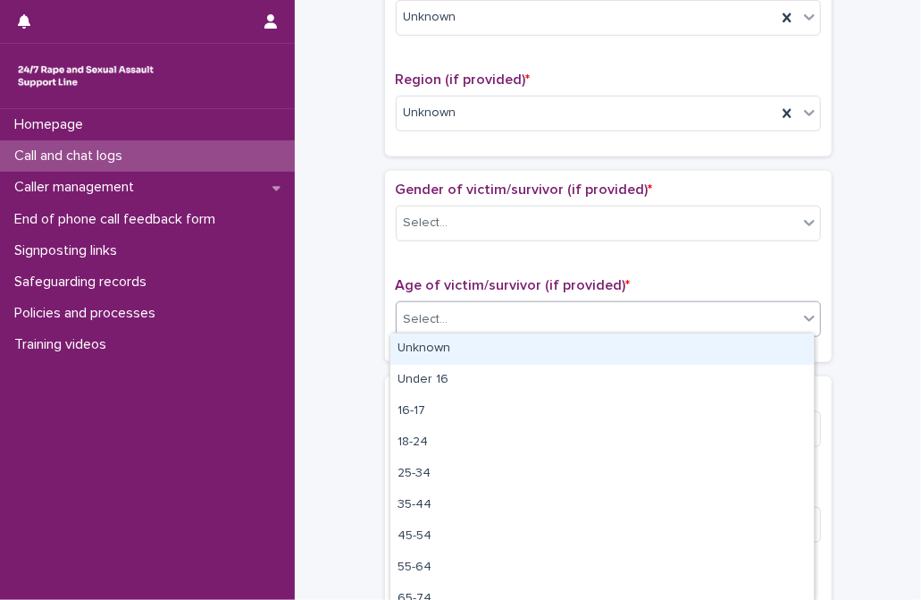
click at [474, 309] on div "Select..." at bounding box center [597, 319] width 401 height 29
click at [472, 215] on div "Select..." at bounding box center [597, 222] width 401 height 29
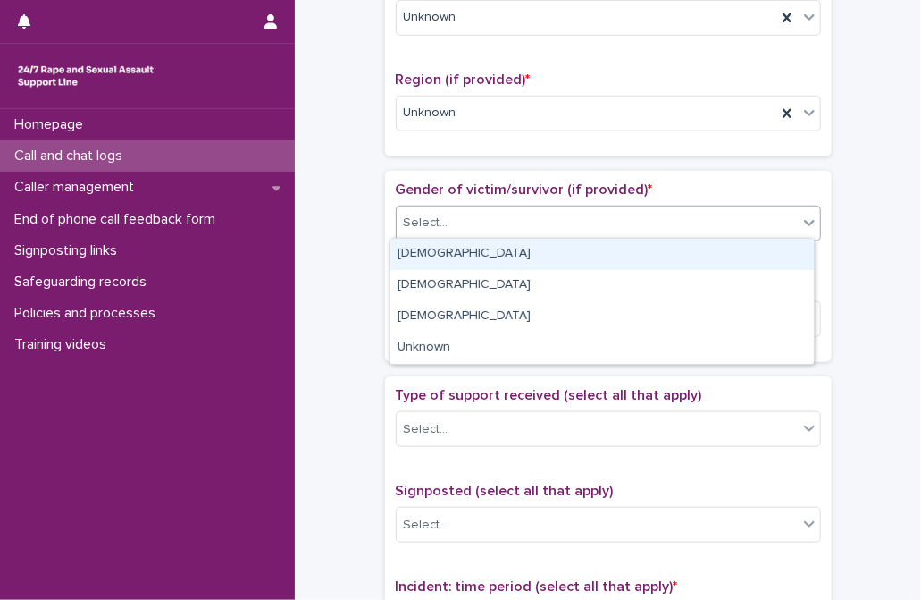
click at [455, 252] on div "[DEMOGRAPHIC_DATA]" at bounding box center [603, 254] width 424 height 31
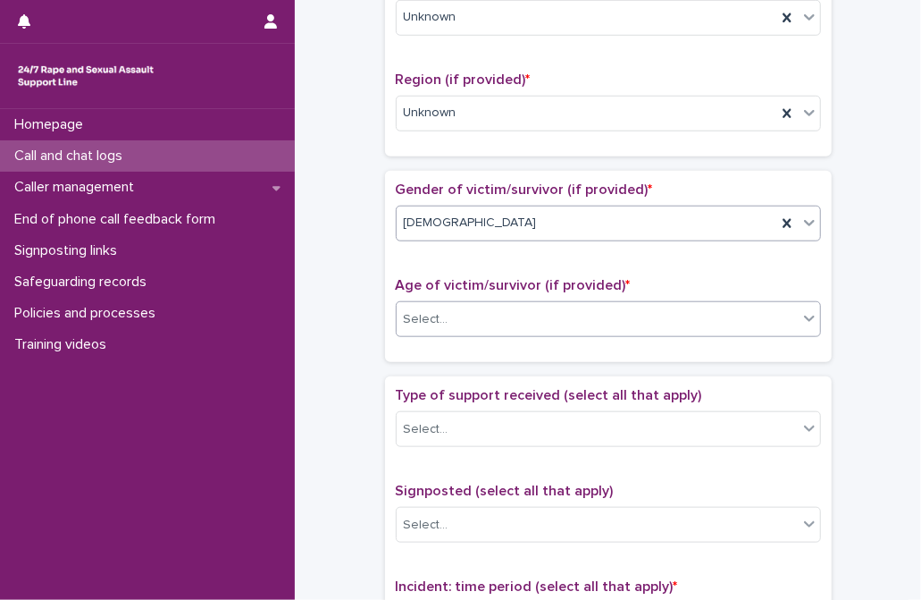
click at [458, 320] on div "Select..." at bounding box center [597, 319] width 401 height 29
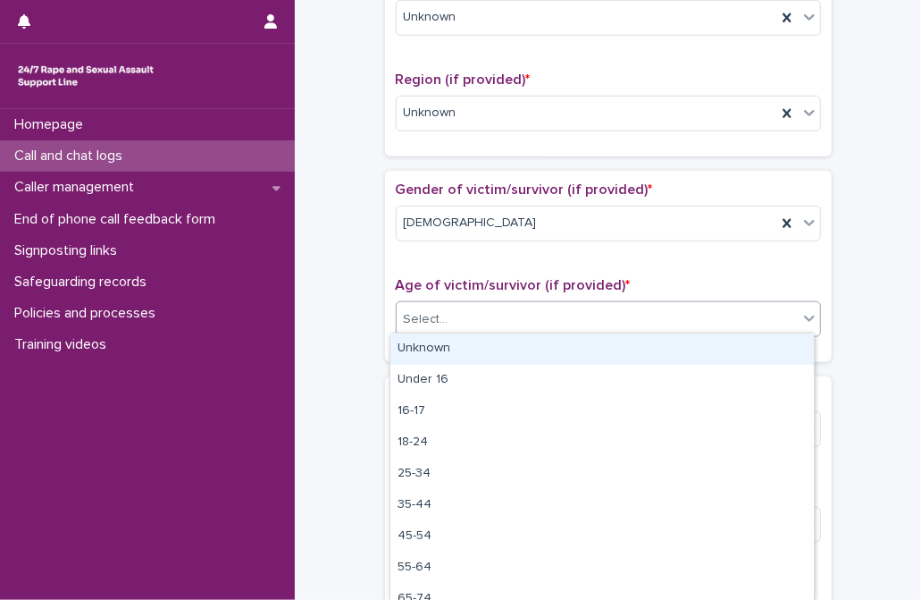
click at [442, 345] on div "Unknown" at bounding box center [603, 348] width 424 height 31
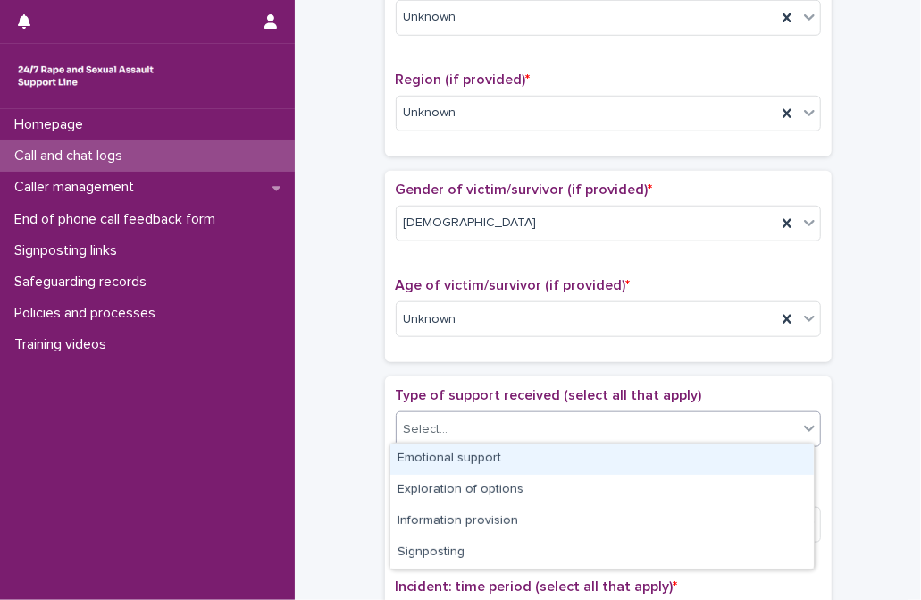
click at [460, 422] on div "Select..." at bounding box center [597, 429] width 401 height 29
click at [473, 451] on div "Emotional support" at bounding box center [603, 458] width 424 height 31
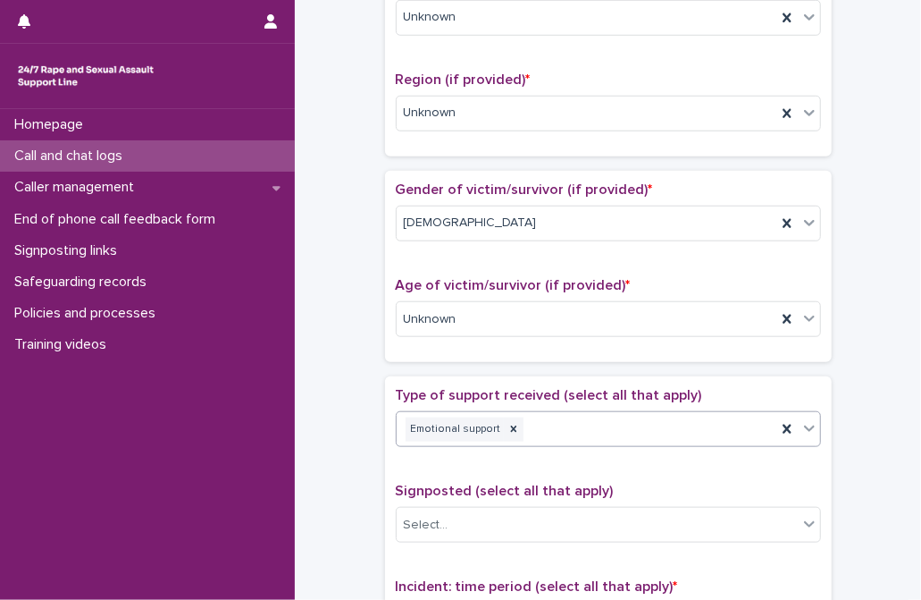
click at [590, 417] on div "Emotional support" at bounding box center [587, 429] width 380 height 31
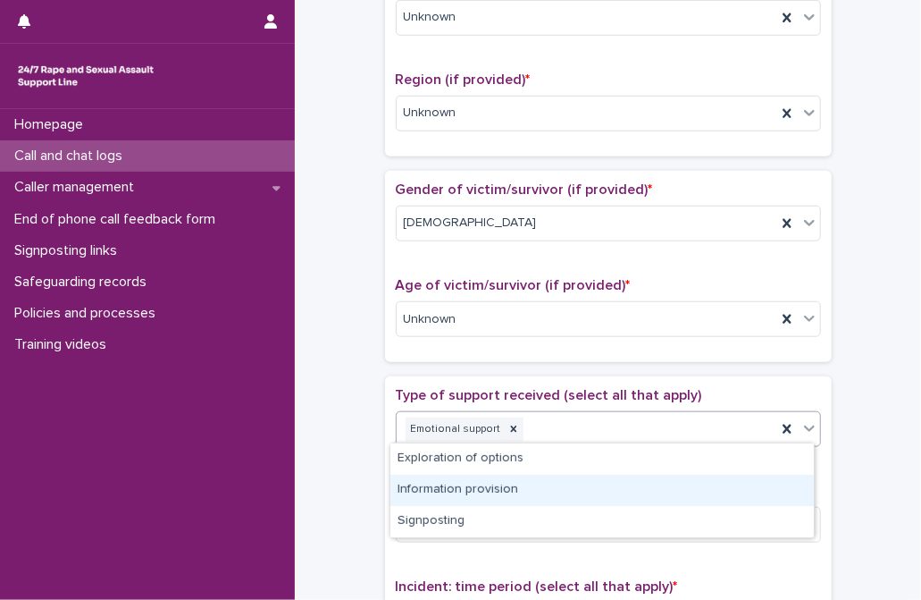
click at [458, 492] on div "Information provision" at bounding box center [603, 490] width 424 height 31
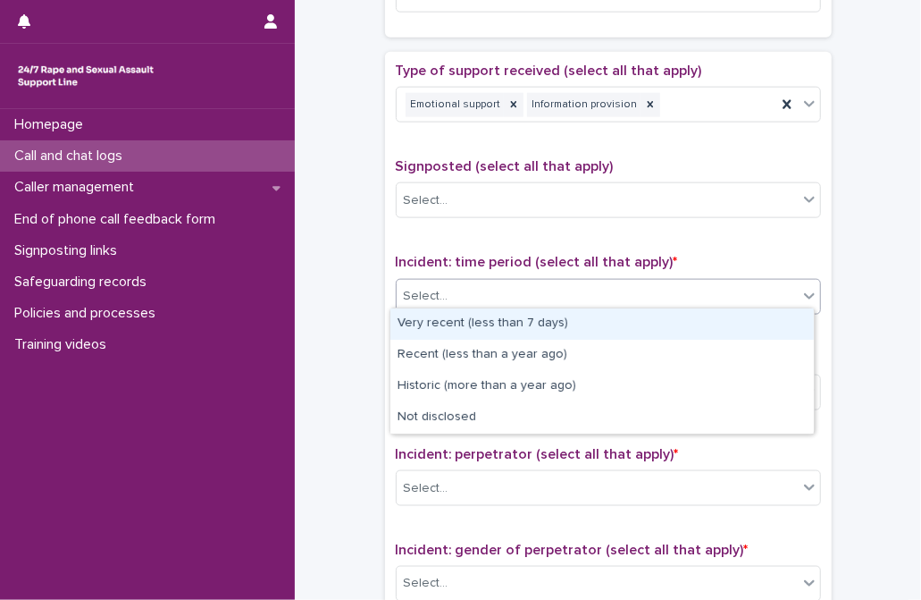
click at [470, 286] on div "Select..." at bounding box center [597, 295] width 401 height 29
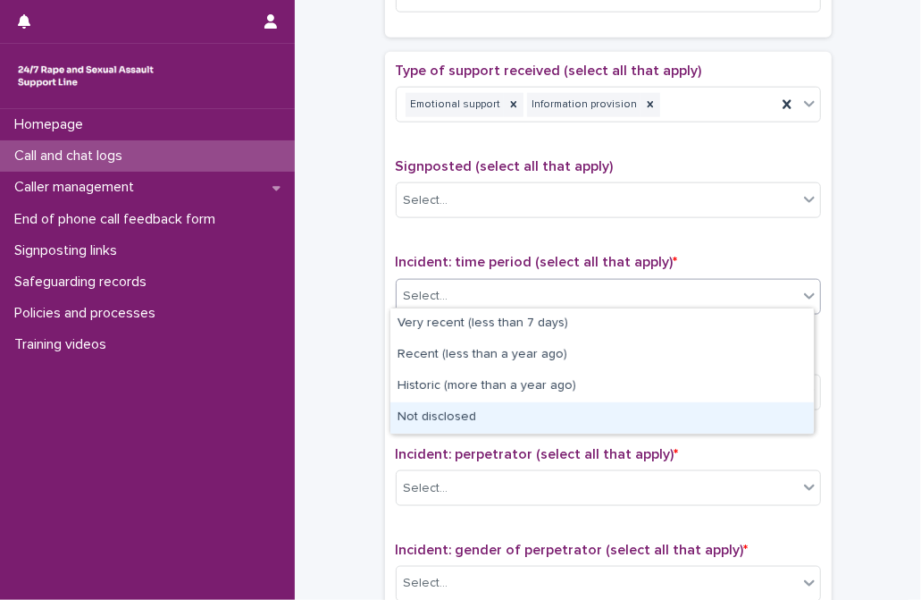
click at [483, 416] on div "Not disclosed" at bounding box center [603, 417] width 424 height 31
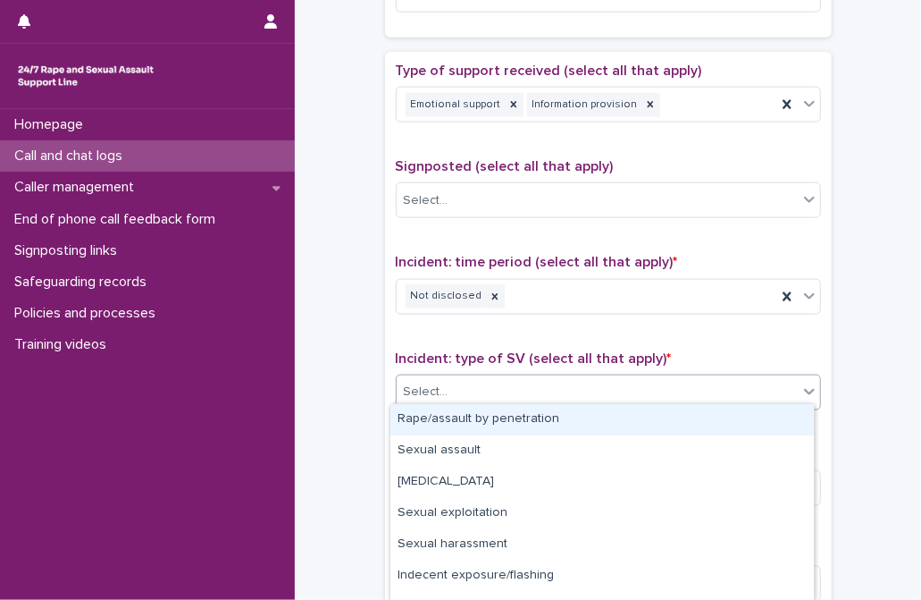
click at [475, 386] on div "Select..." at bounding box center [597, 391] width 401 height 29
click at [483, 416] on div "Rape/assault by penetration" at bounding box center [603, 419] width 424 height 31
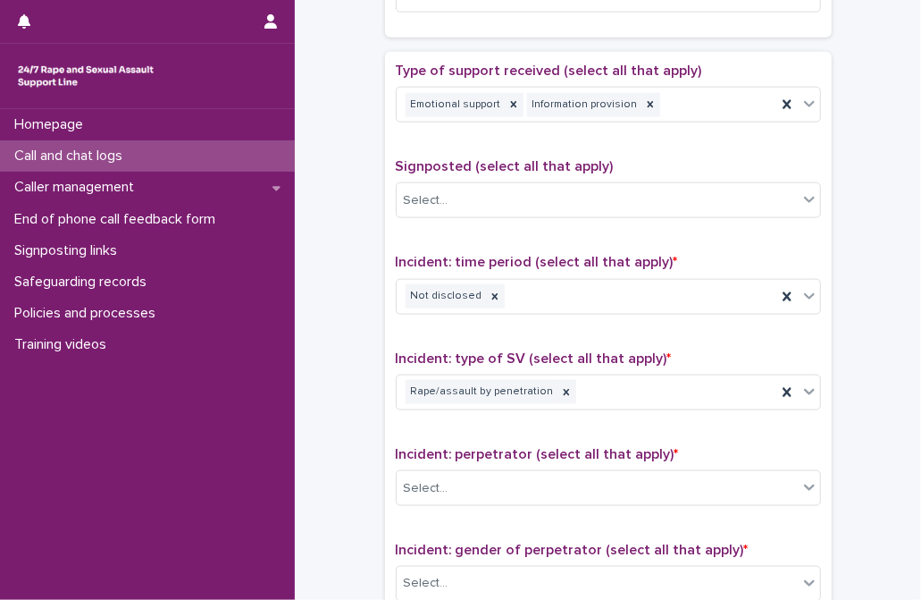
click at [491, 351] on span "Incident: type of SV (select all that apply) *" at bounding box center [534, 358] width 276 height 14
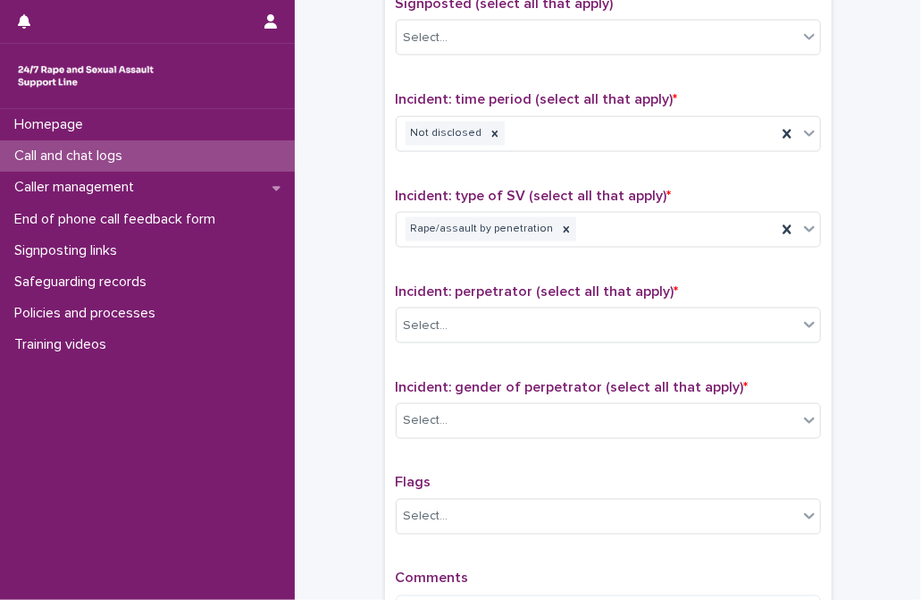
scroll to position [1218, 0]
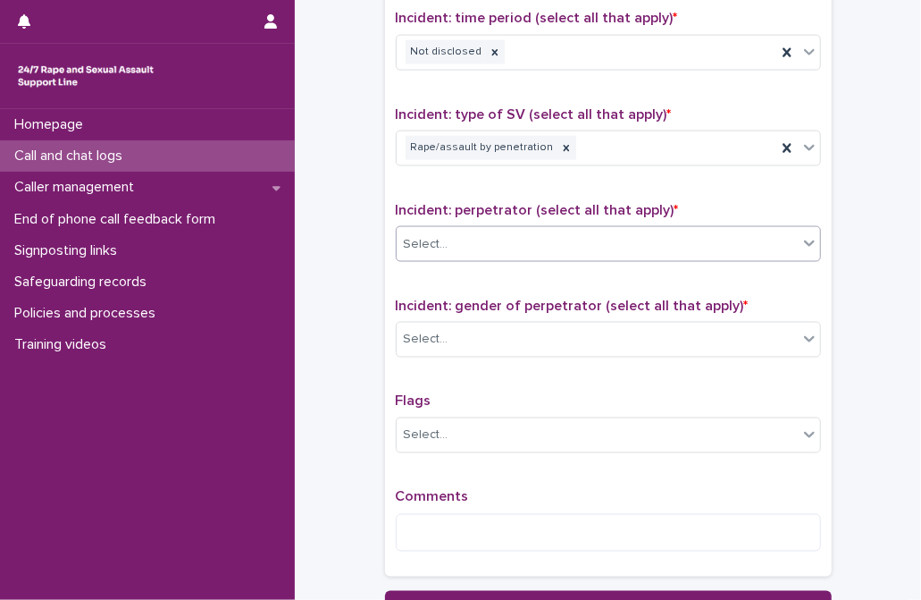
click at [520, 243] on div "Select..." at bounding box center [597, 244] width 401 height 29
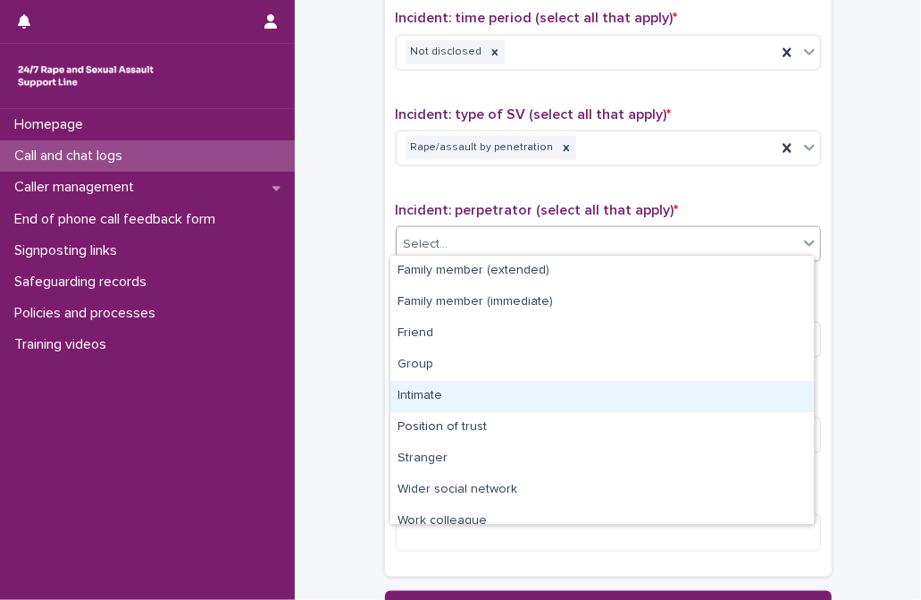
click at [437, 392] on div "Intimate" at bounding box center [603, 396] width 424 height 31
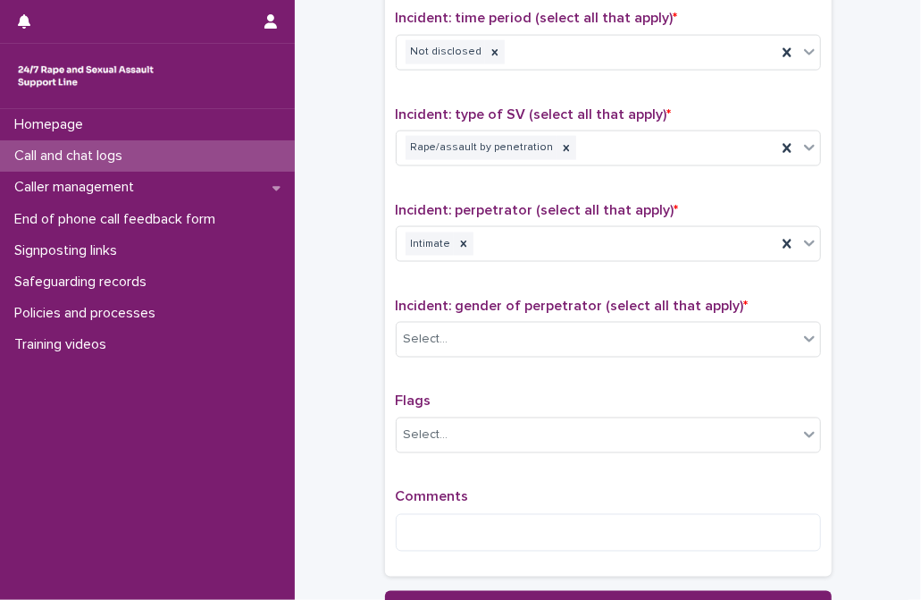
click at [473, 299] on span "Incident: gender of perpetrator (select all that apply) *" at bounding box center [572, 305] width 353 height 14
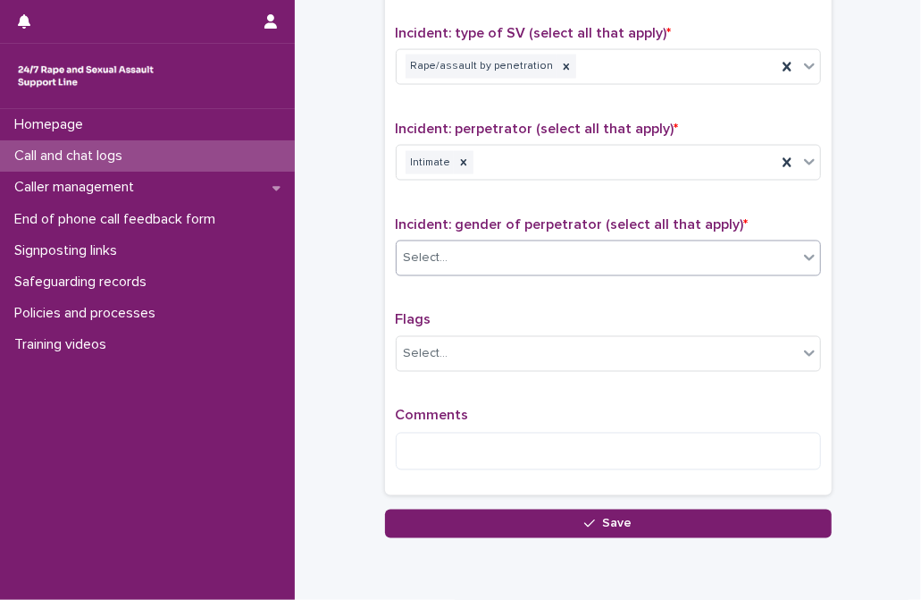
click at [508, 247] on div "Select..." at bounding box center [597, 258] width 401 height 29
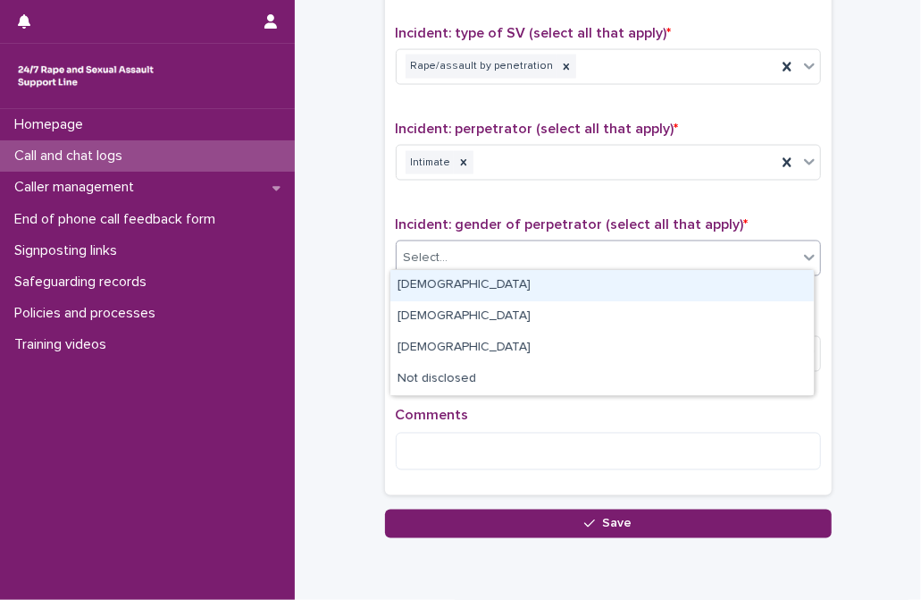
click at [437, 288] on div "[DEMOGRAPHIC_DATA]" at bounding box center [603, 285] width 424 height 31
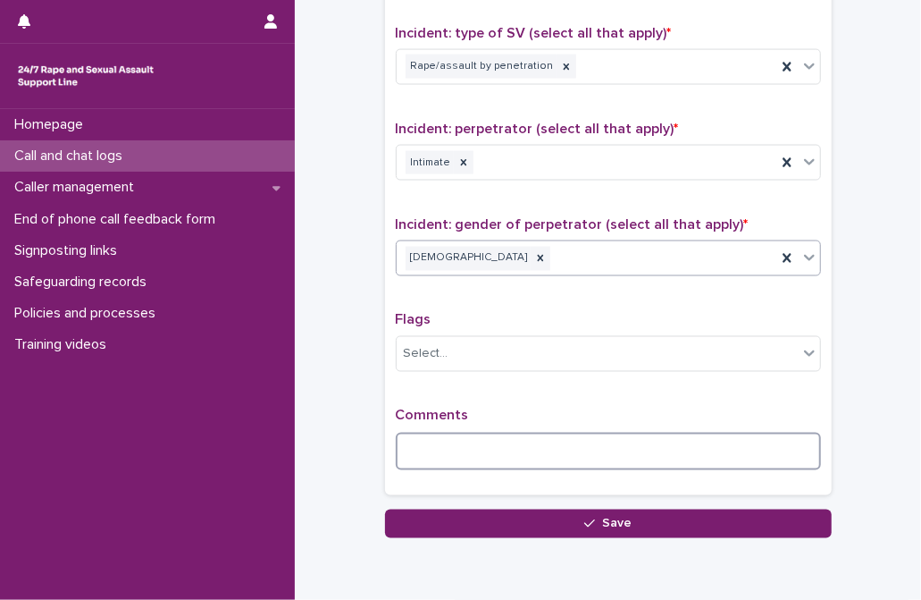
click at [449, 433] on textarea at bounding box center [608, 452] width 425 height 38
click at [687, 447] on textarea "**********" at bounding box center [608, 452] width 425 height 38
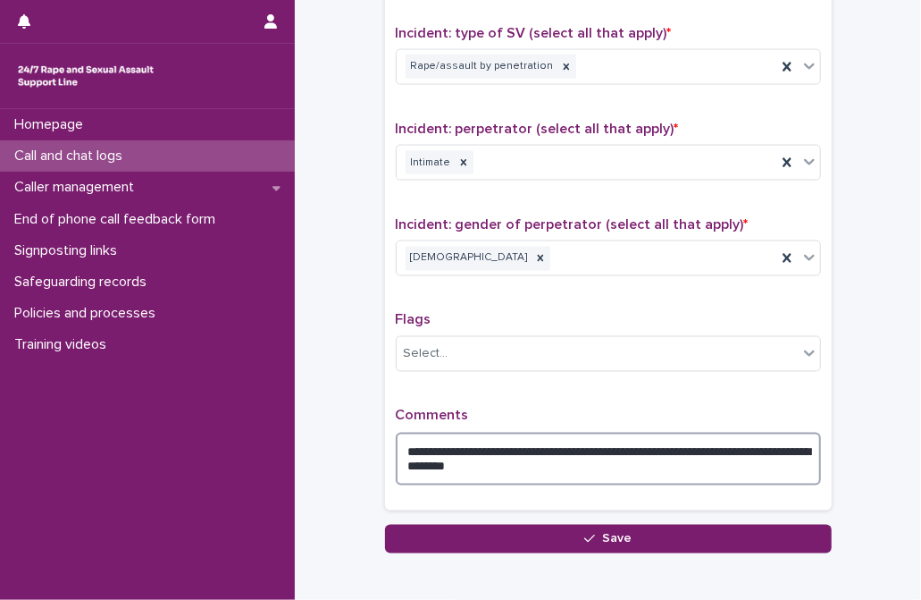
type textarea "**********"
click at [595, 463] on textarea "**********" at bounding box center [608, 459] width 425 height 53
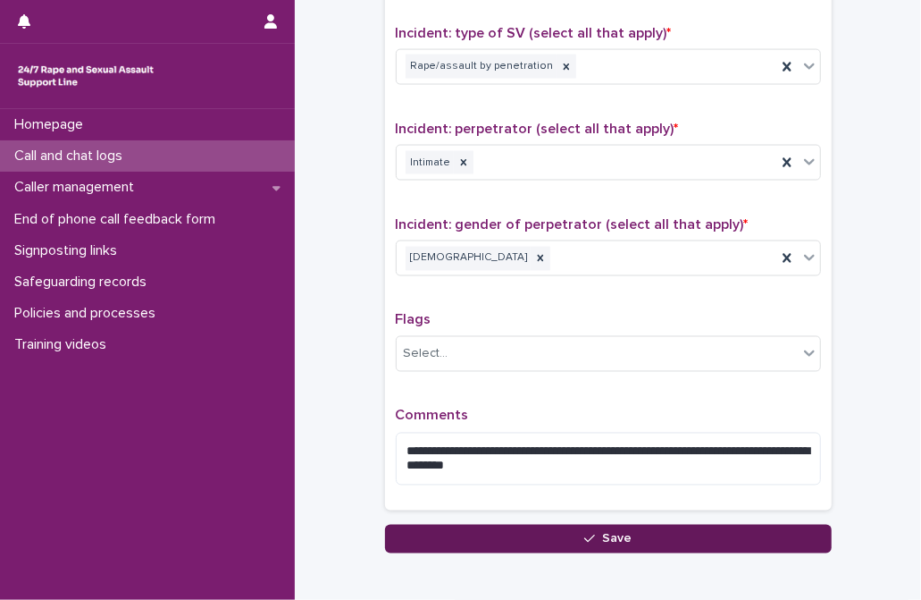
click at [569, 541] on button "Save" at bounding box center [608, 539] width 447 height 29
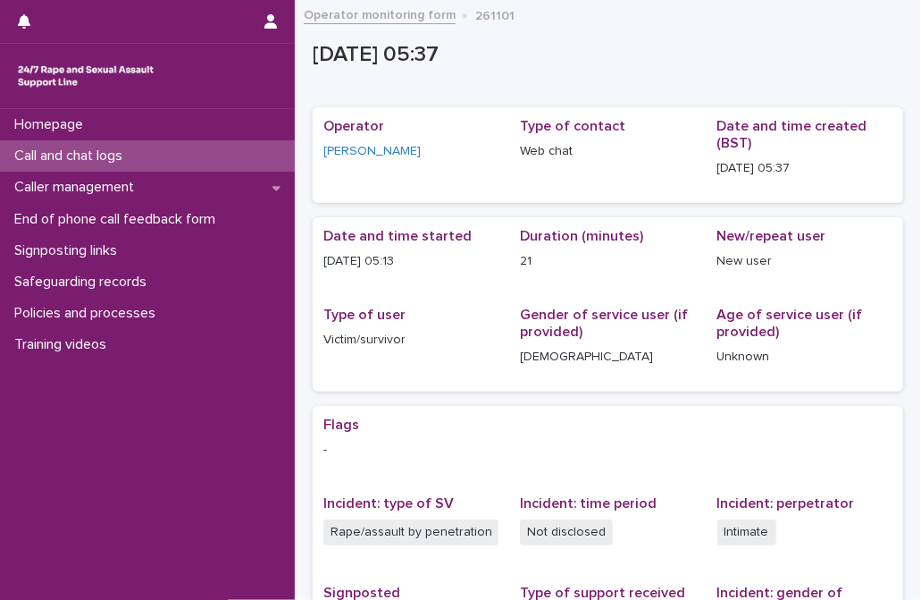
click at [364, 10] on link "Operator monitoring form" at bounding box center [380, 14] width 152 height 21
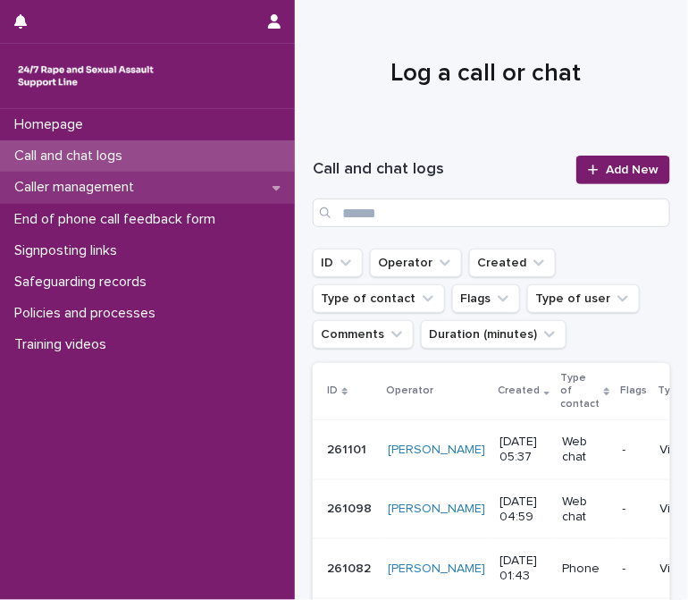
drag, startPoint x: 76, startPoint y: 157, endPoint x: 97, endPoint y: 187, distance: 35.9
click at [76, 157] on p "Call and chat logs" at bounding box center [72, 155] width 130 height 17
click at [97, 187] on p "Caller management" at bounding box center [77, 187] width 141 height 17
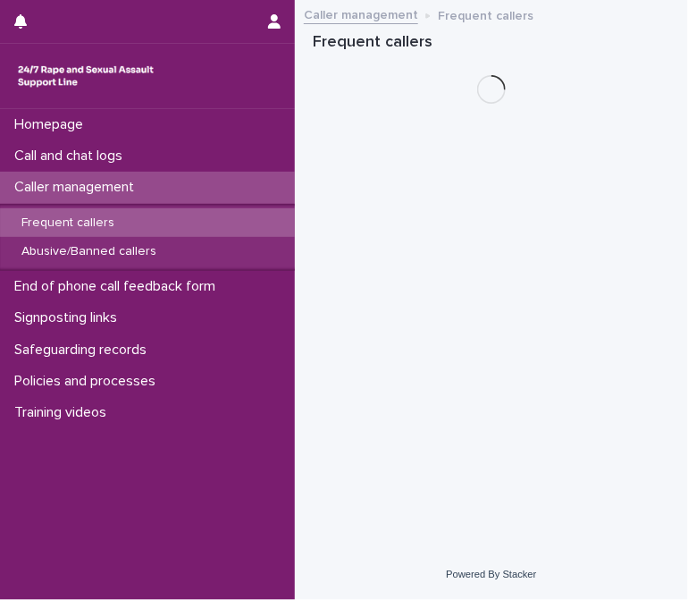
click at [107, 215] on p "Frequent callers" at bounding box center [68, 222] width 122 height 15
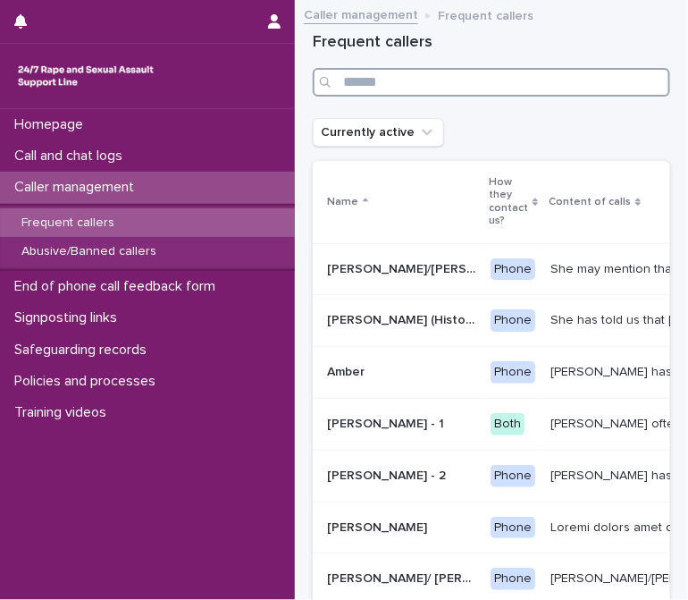
click at [407, 85] on input "Search" at bounding box center [491, 82] width 357 height 29
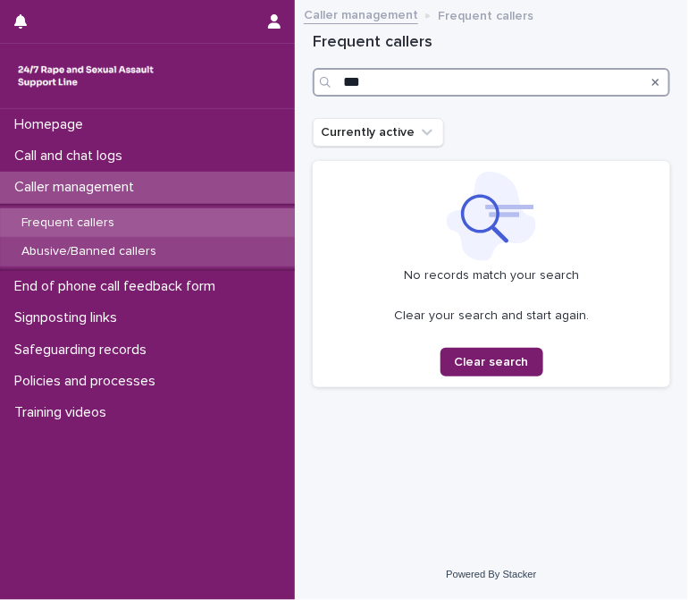
type input "***"
click at [88, 246] on p "Abusive/Banned callers" at bounding box center [89, 251] width 164 height 15
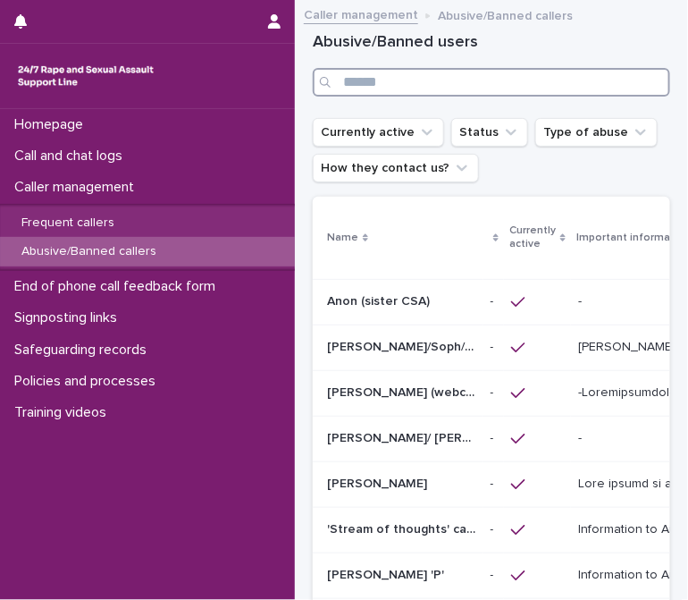
click at [431, 71] on input "Search" at bounding box center [491, 82] width 357 height 29
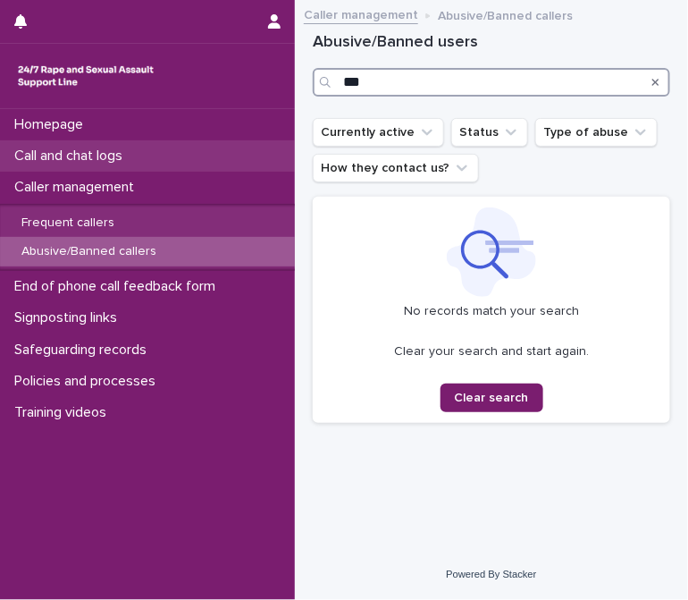
type input "***"
click at [83, 161] on p "Call and chat logs" at bounding box center [72, 155] width 130 height 17
